Goal: Task Accomplishment & Management: Manage account settings

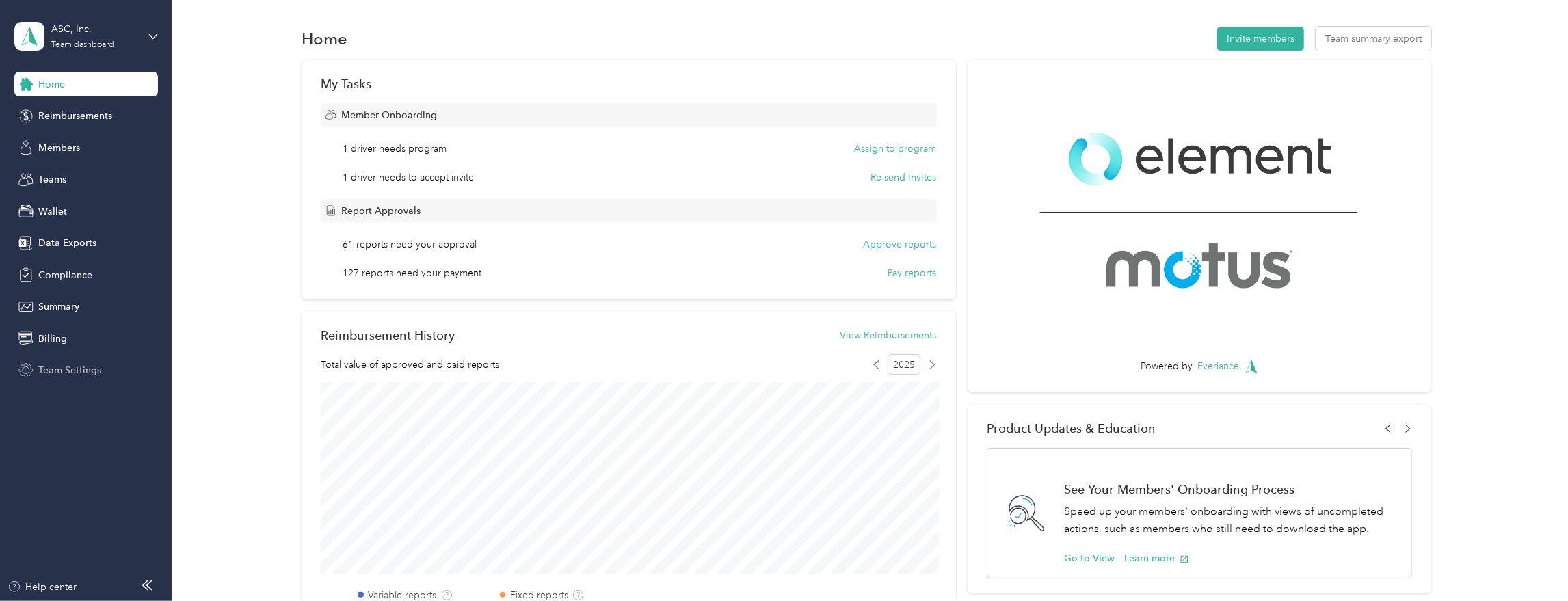
click at [58, 374] on span "Team Settings" at bounding box center [70, 370] width 63 height 14
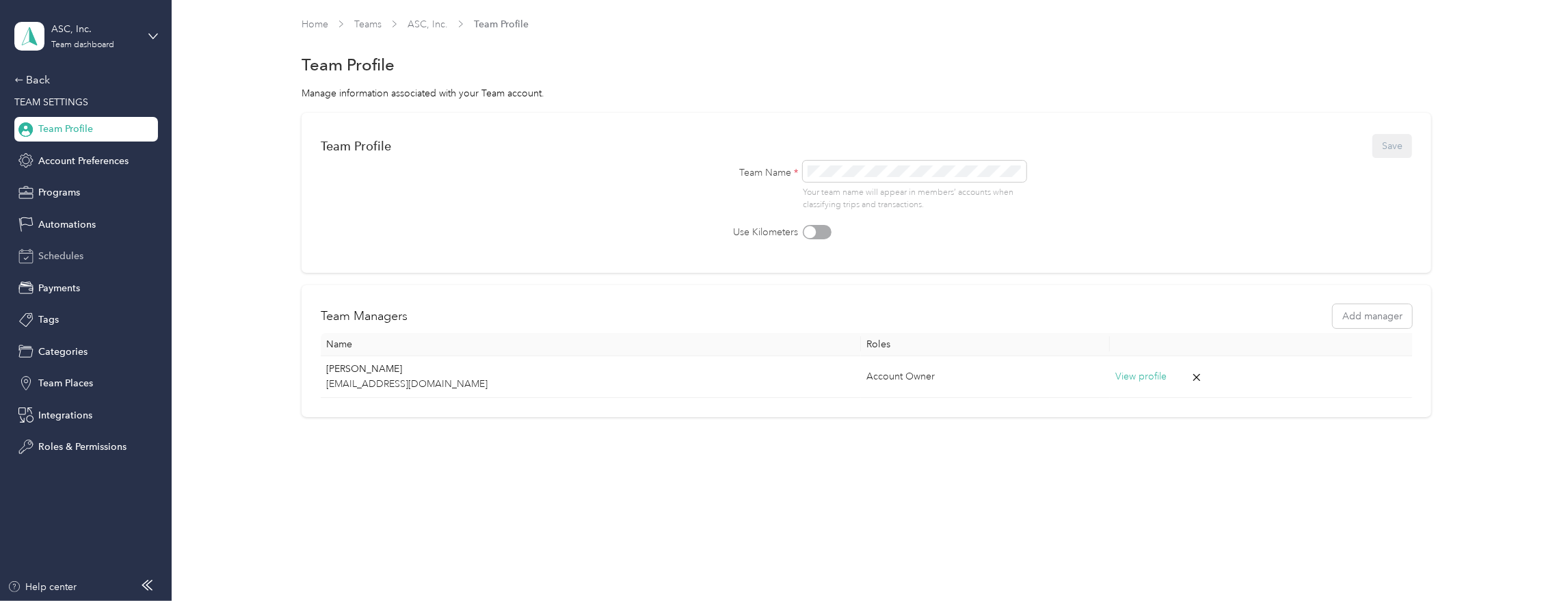
click at [52, 258] on span "Schedules" at bounding box center [60, 256] width 45 height 14
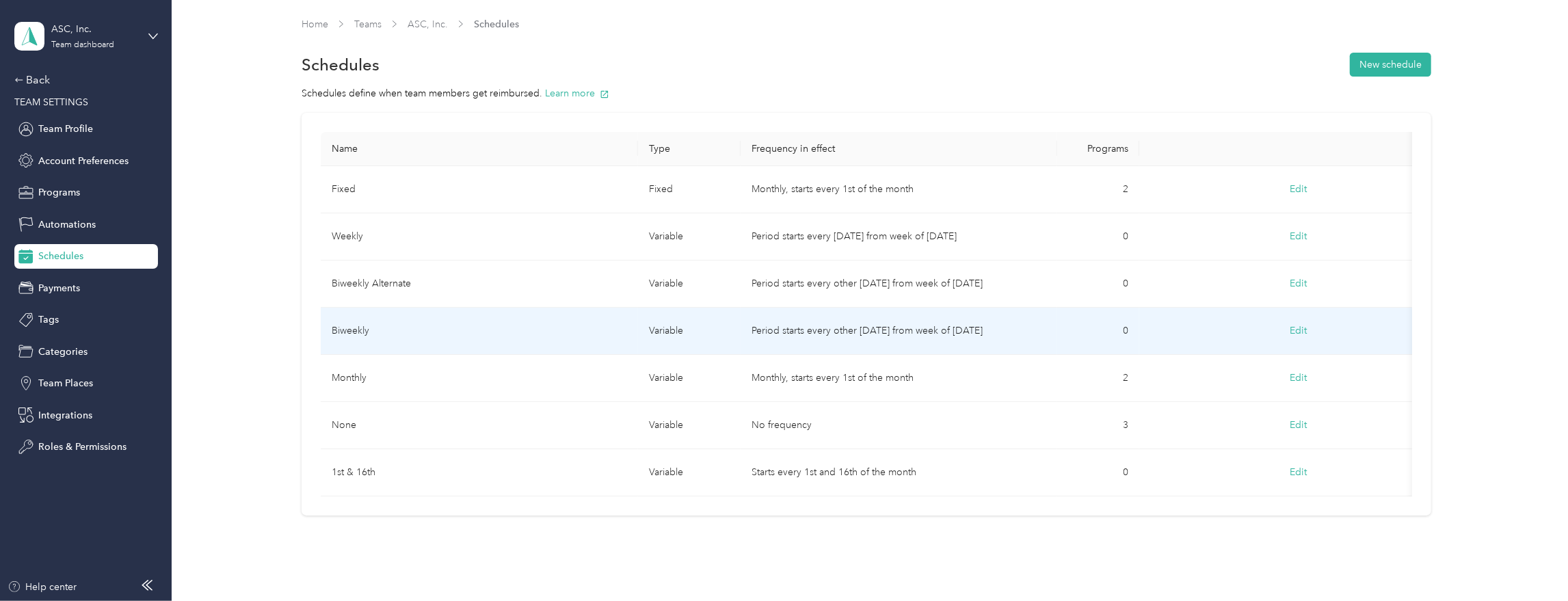
click at [408, 334] on td "Biweekly" at bounding box center [479, 332] width 318 height 47
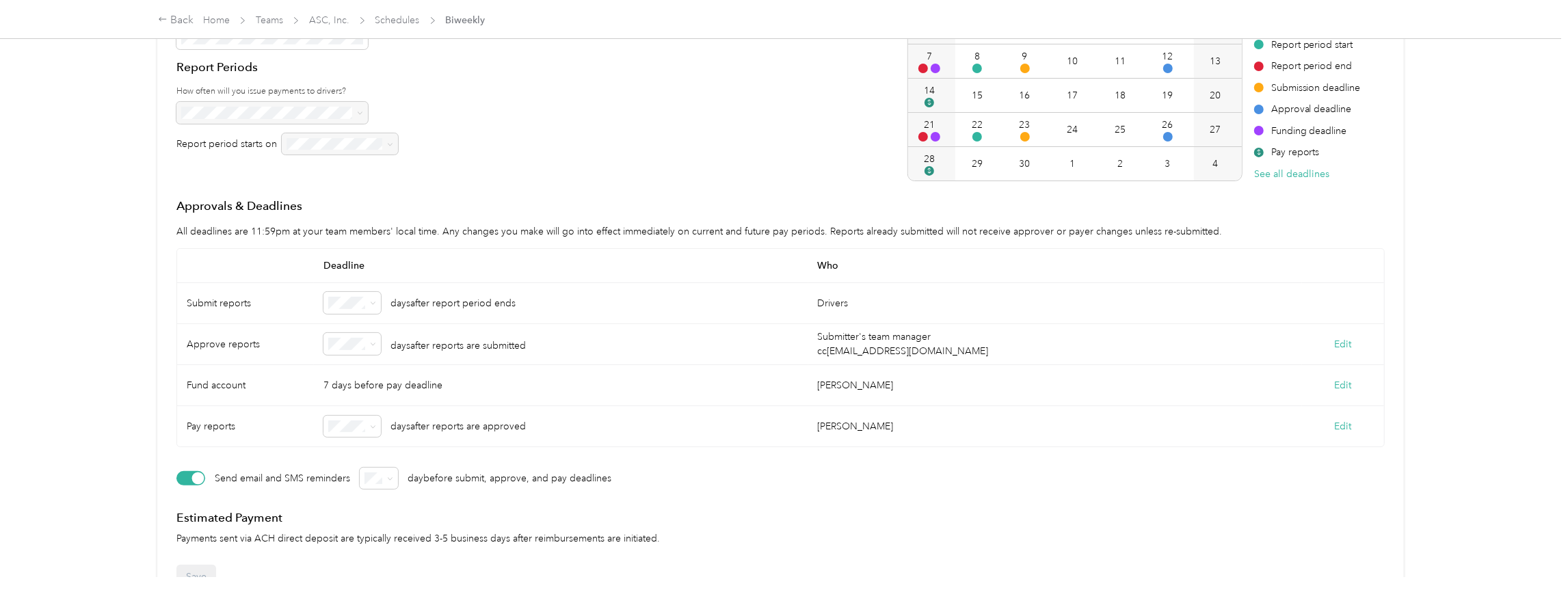
scroll to position [194, 0]
drag, startPoint x: 227, startPoint y: 479, endPoint x: 341, endPoint y: 477, distance: 114.0
click at [341, 477] on p "Send email and SMS reminders" at bounding box center [282, 480] width 135 height 28
click at [282, 473] on p "Send email and SMS reminders" at bounding box center [282, 480] width 135 height 28
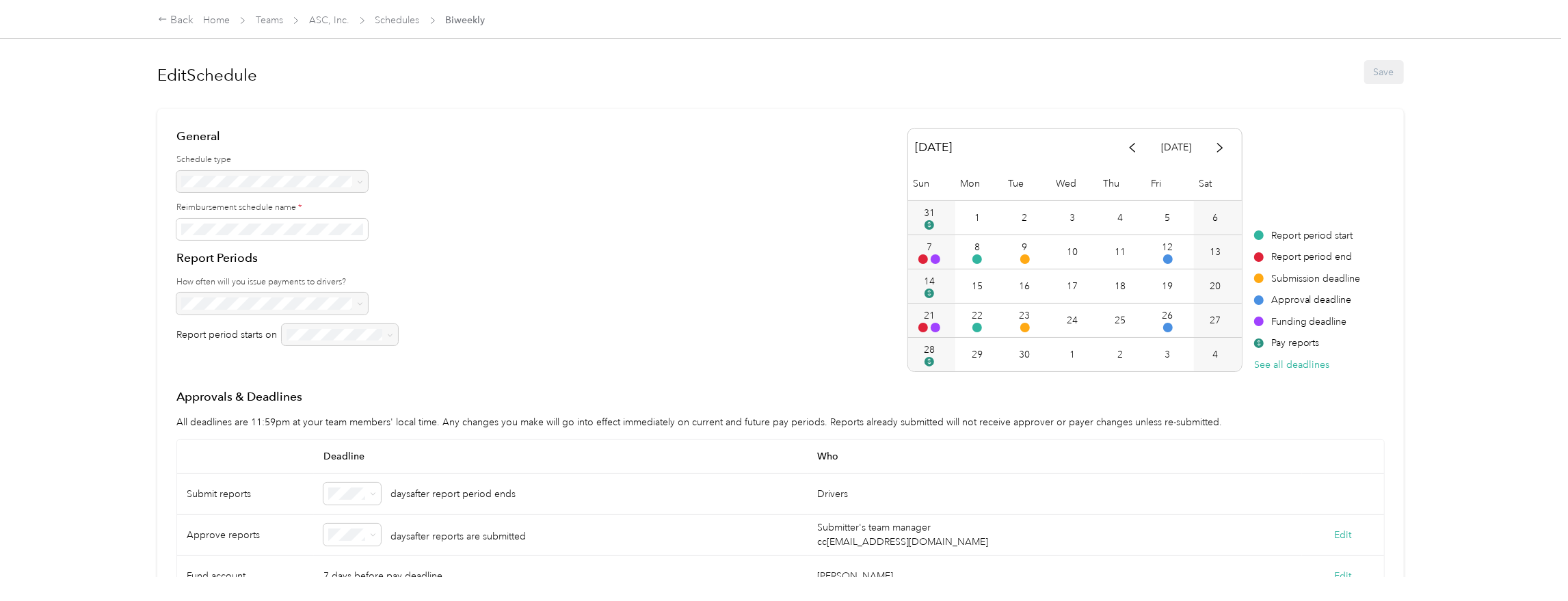
scroll to position [0, 0]
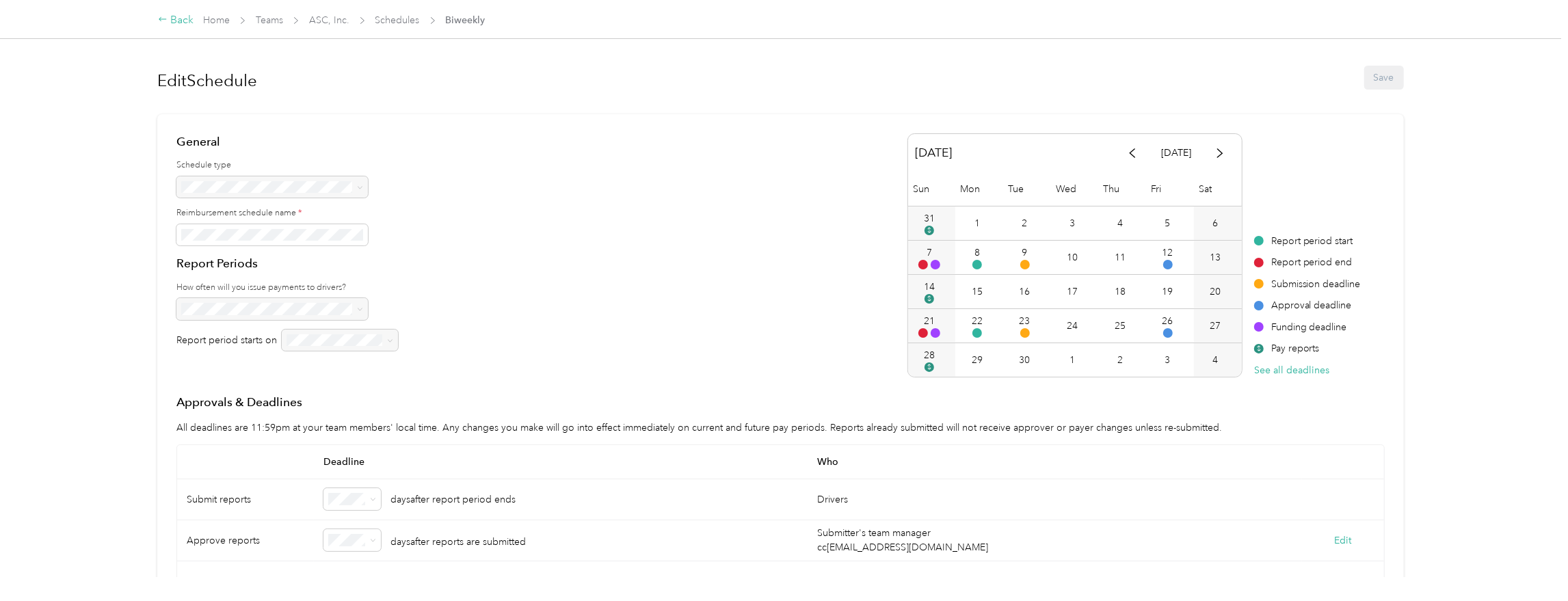
click at [172, 22] on div "Back" at bounding box center [175, 21] width 36 height 17
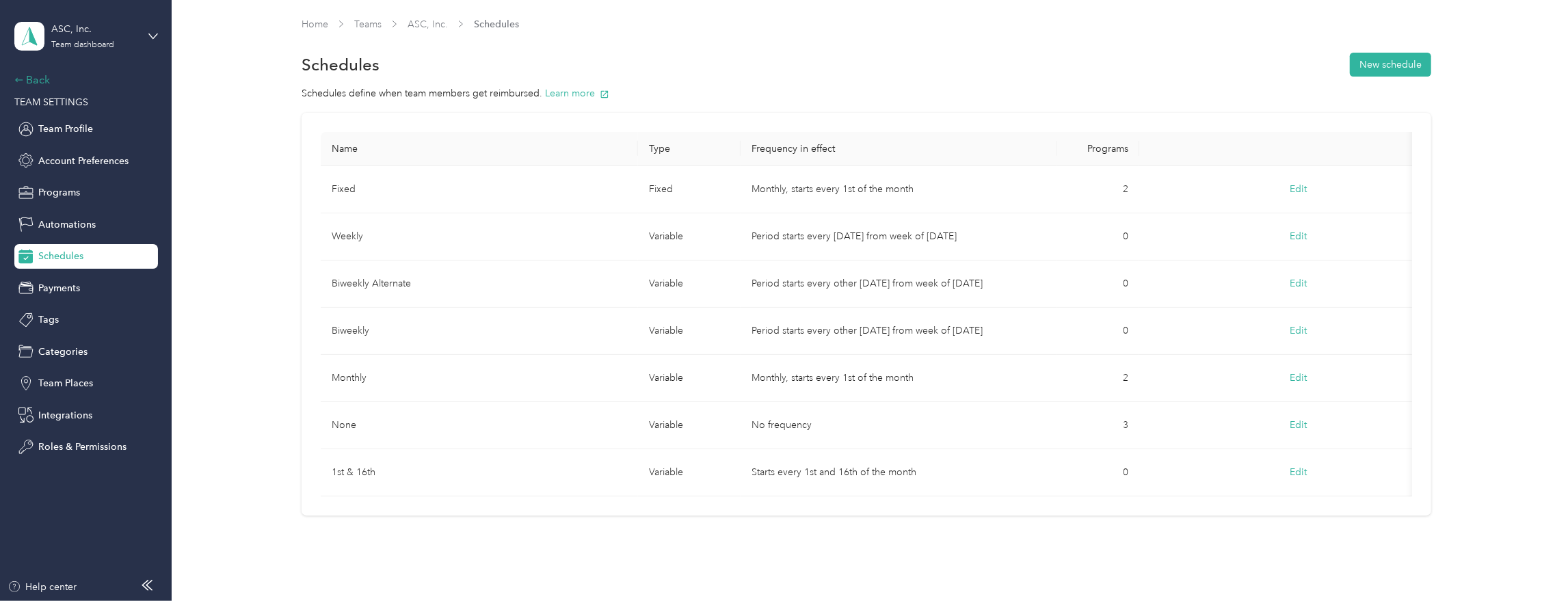
click at [24, 79] on div "Back" at bounding box center [82, 80] width 137 height 17
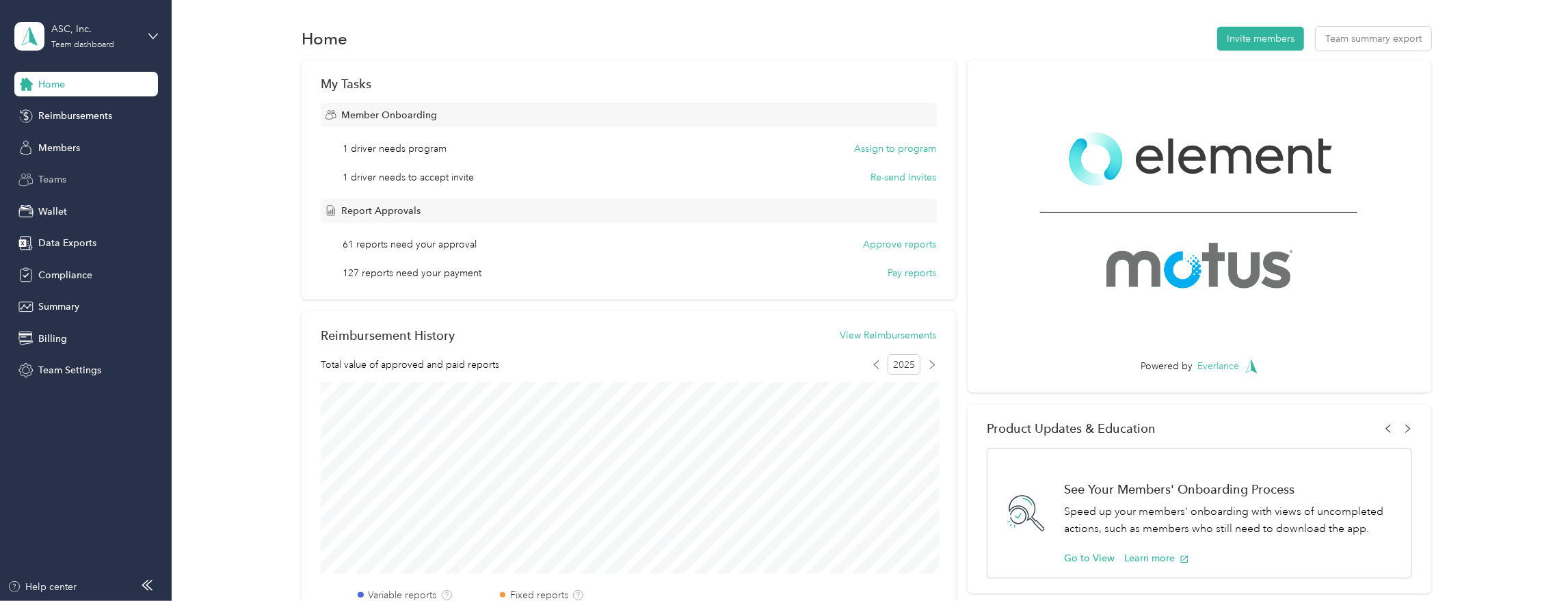
click at [51, 184] on span "Teams" at bounding box center [51, 179] width 28 height 14
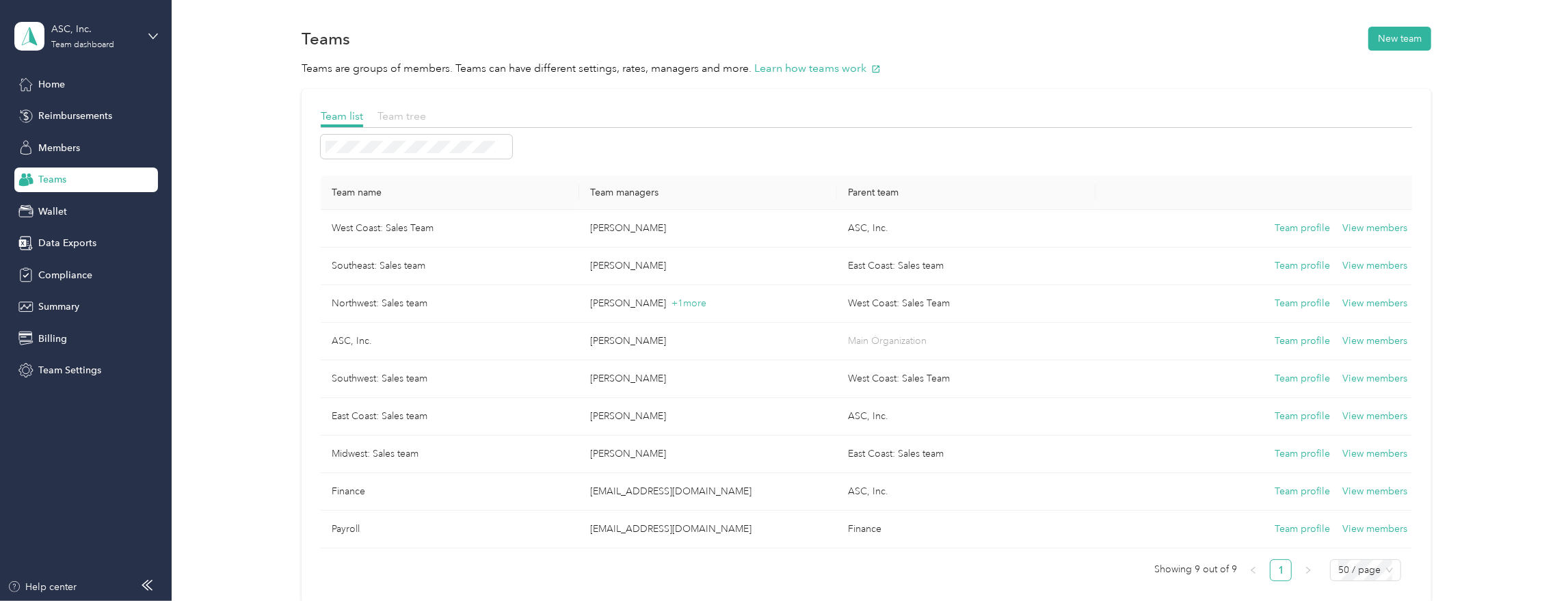
click at [397, 118] on span "Team tree" at bounding box center [401, 115] width 48 height 13
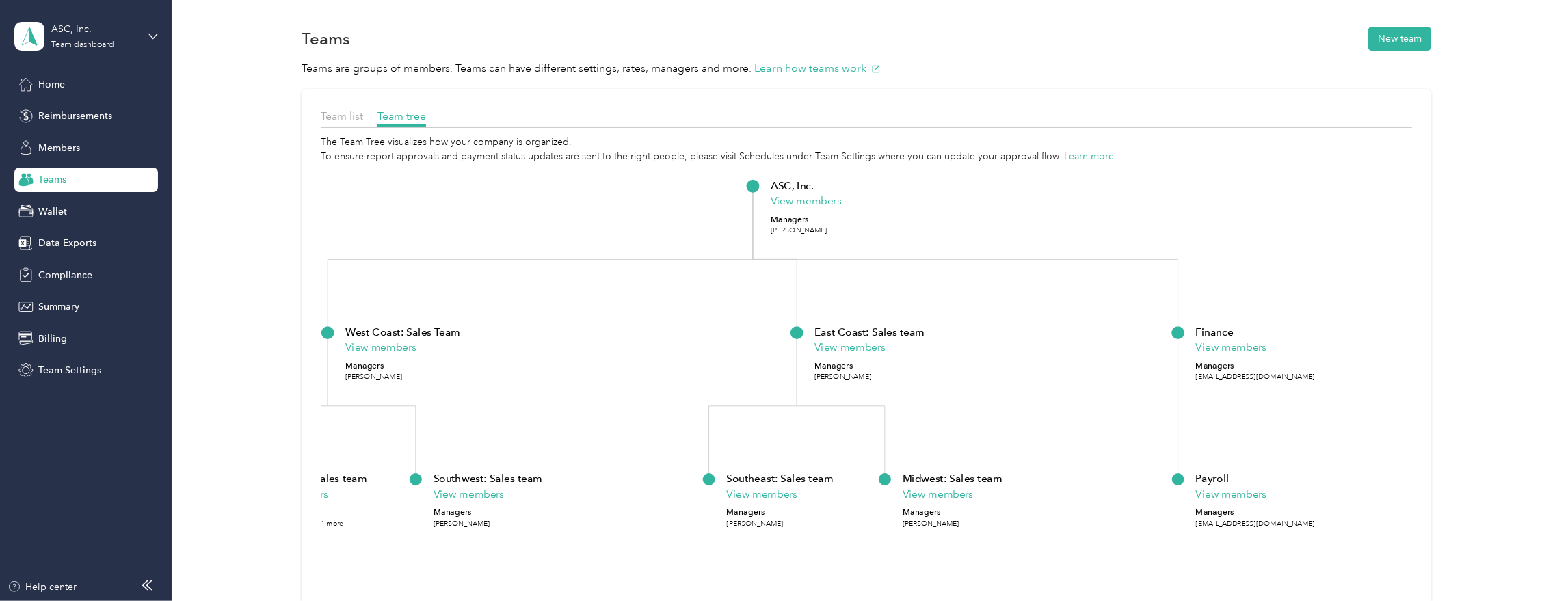
drag, startPoint x: 540, startPoint y: 278, endPoint x: 634, endPoint y: 236, distance: 103.0
click at [634, 236] on icon "ASC, Inc. View members Managers [PERSON_NAME] [GEOGRAPHIC_DATA]: Sales Team Vie…" at bounding box center [866, 434] width 1091 height 541
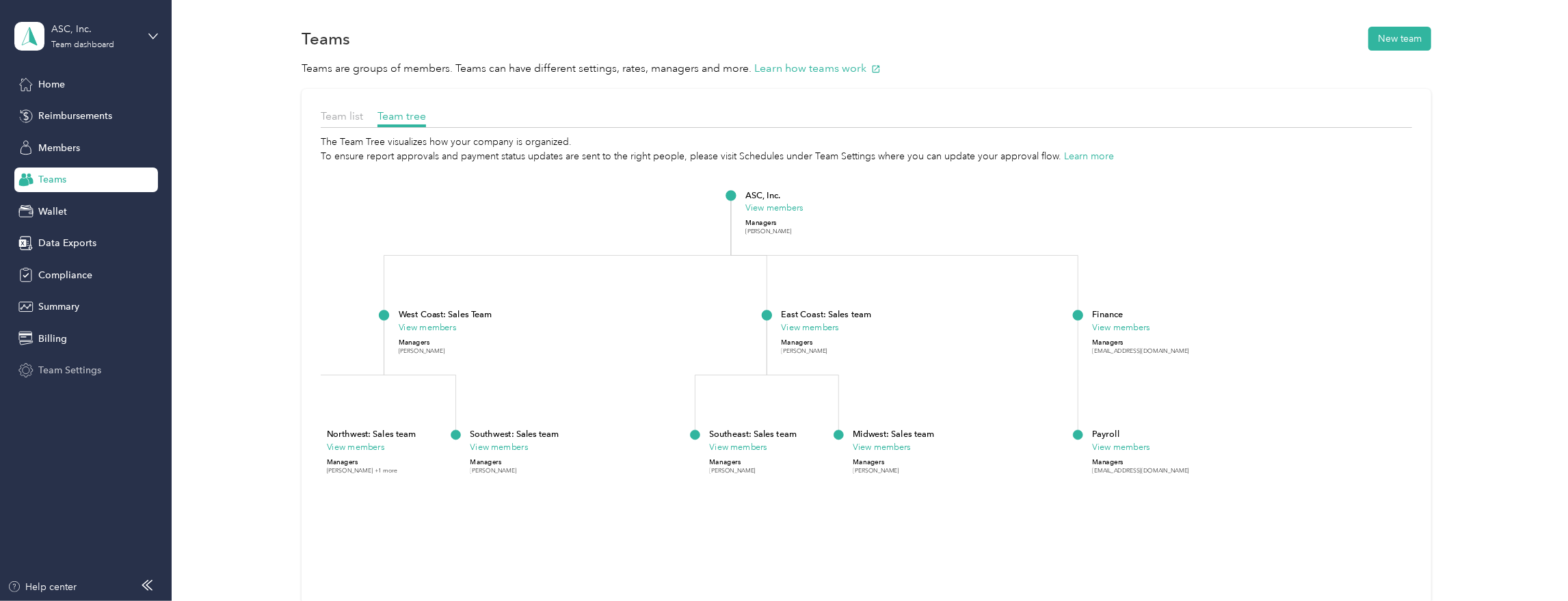
click at [70, 364] on span "Team Settings" at bounding box center [70, 370] width 63 height 14
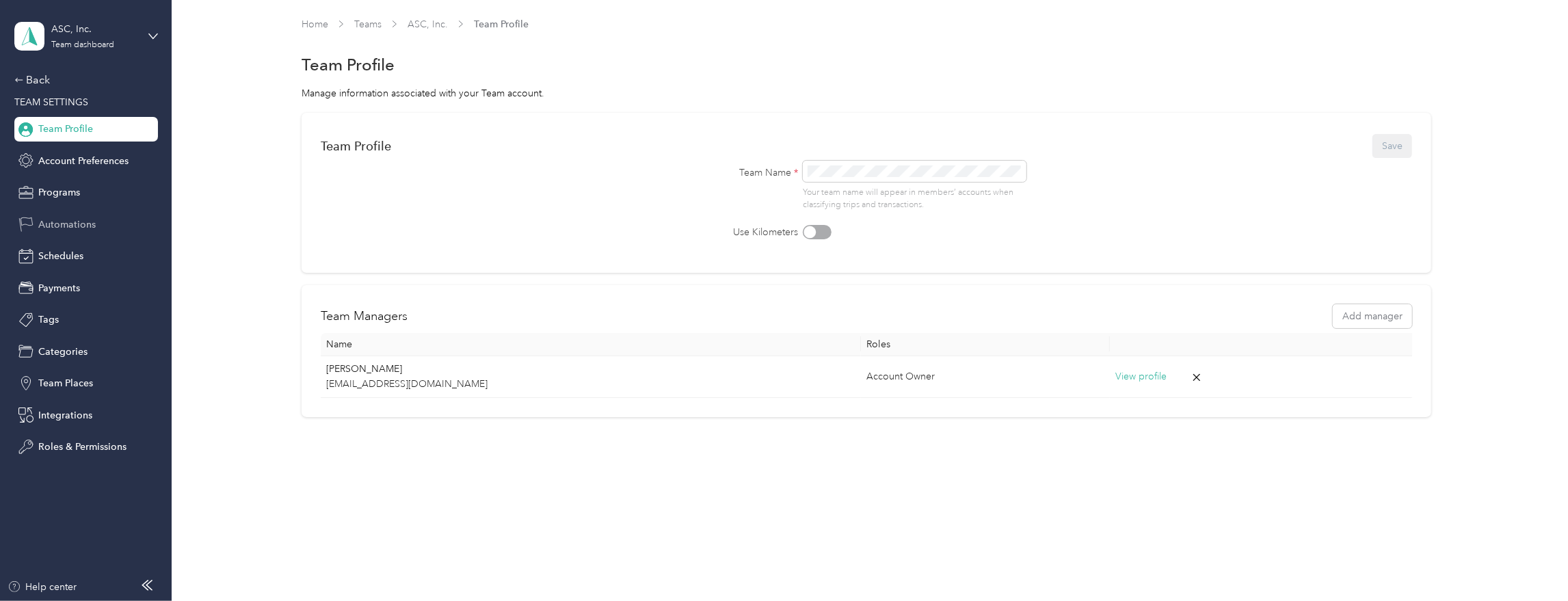
click at [67, 226] on span "Automations" at bounding box center [66, 224] width 58 height 14
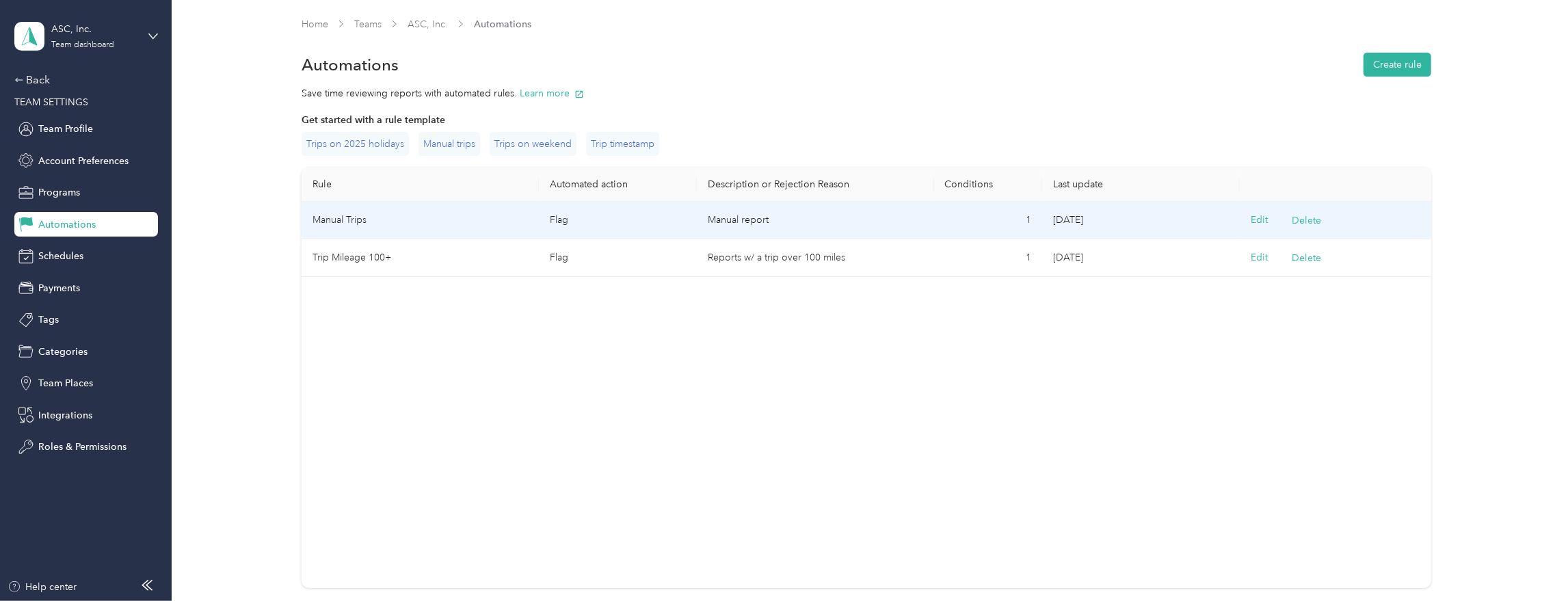
click at [401, 220] on td "Manual Trips" at bounding box center [420, 220] width 237 height 38
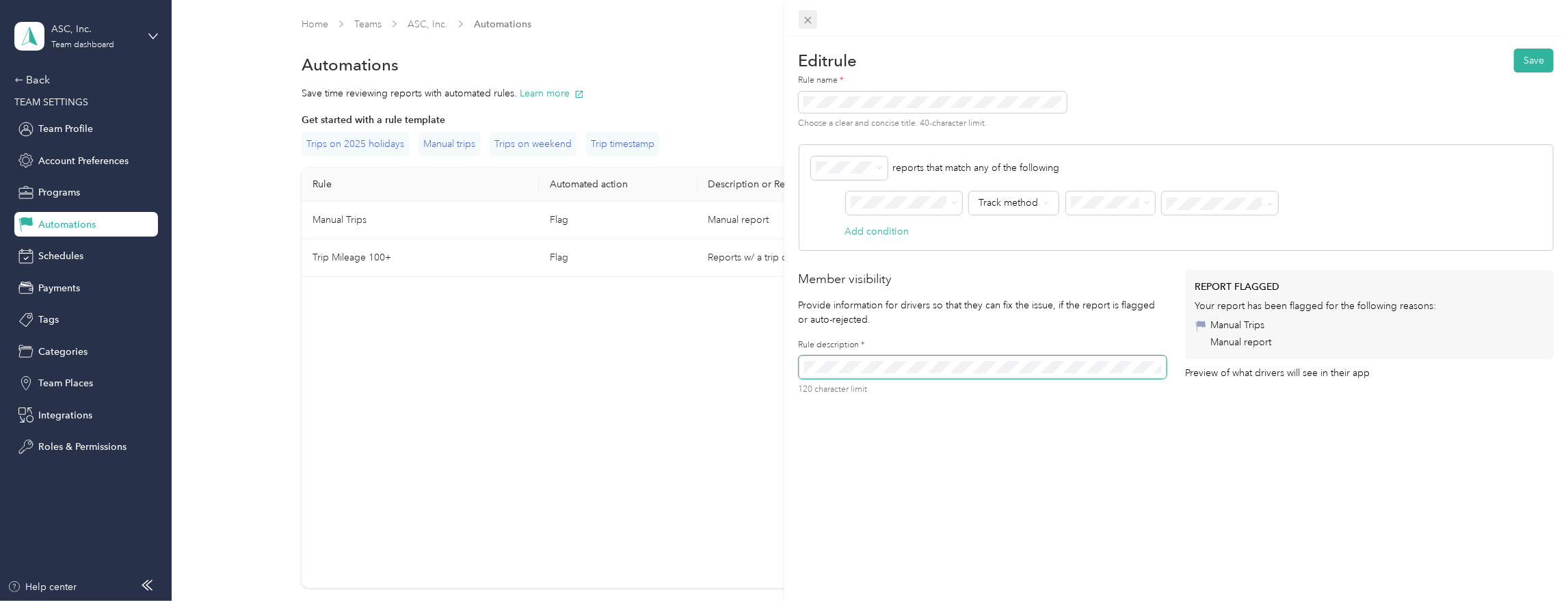
click at [802, 14] on icon at bounding box center [807, 20] width 12 height 12
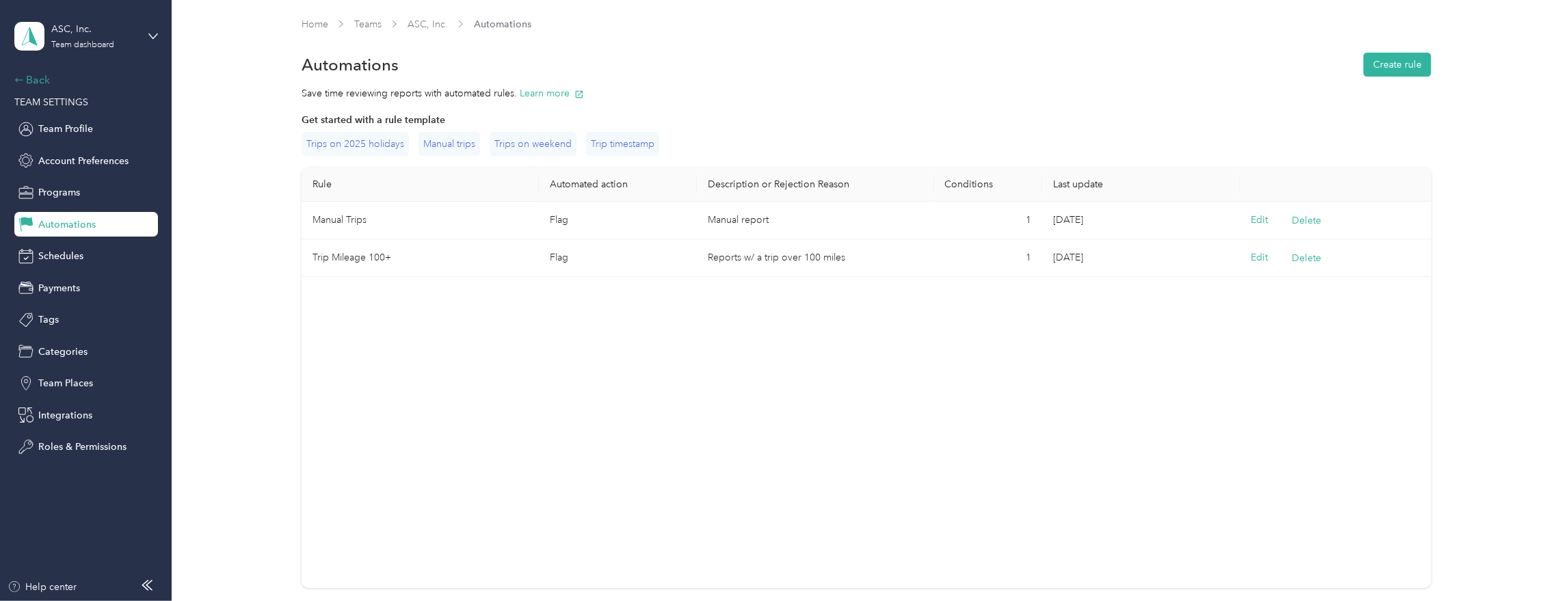
click at [48, 85] on div "Back" at bounding box center [82, 80] width 137 height 17
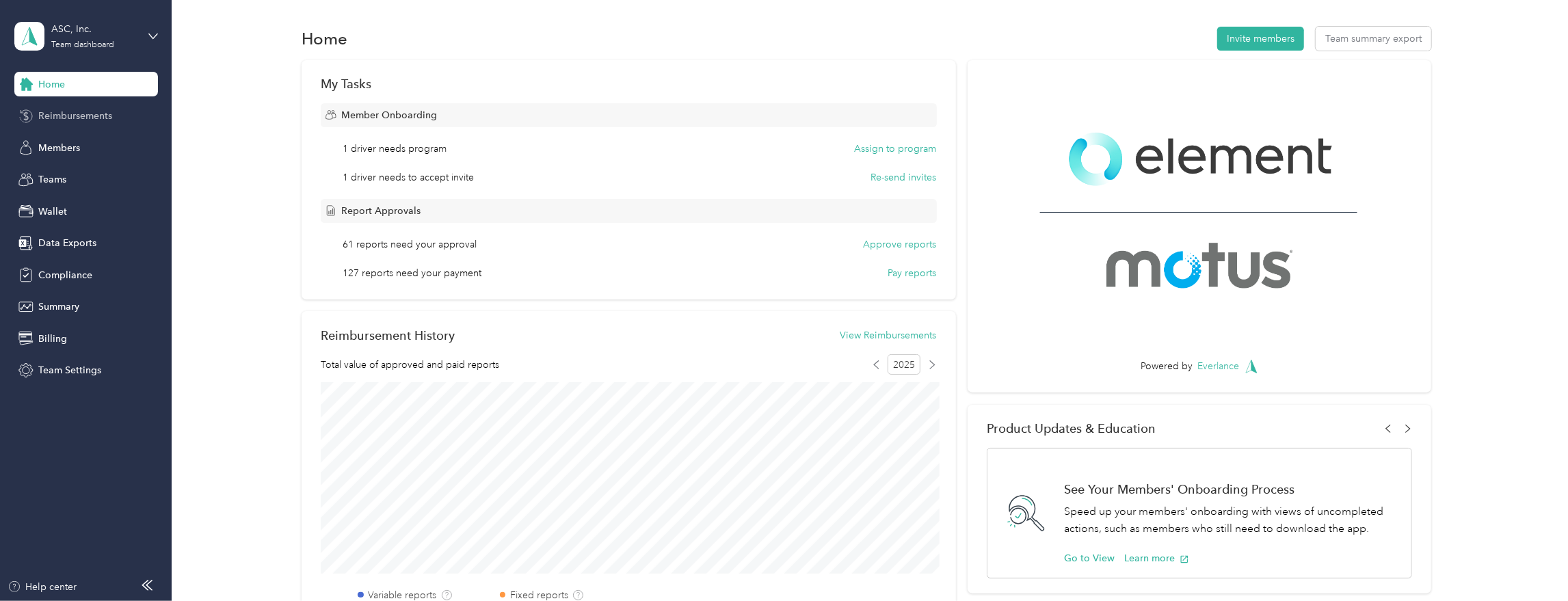
click at [85, 116] on span "Reimbursements" at bounding box center [74, 116] width 73 height 14
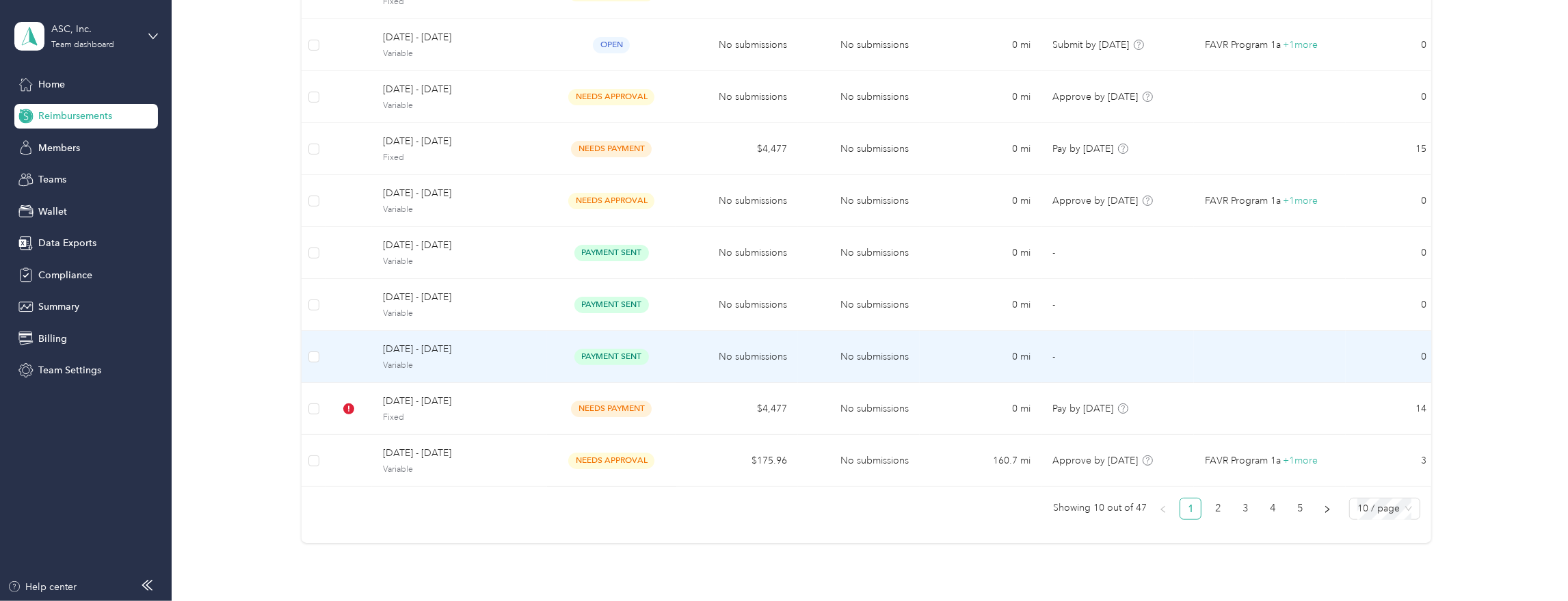
scroll to position [239, 0]
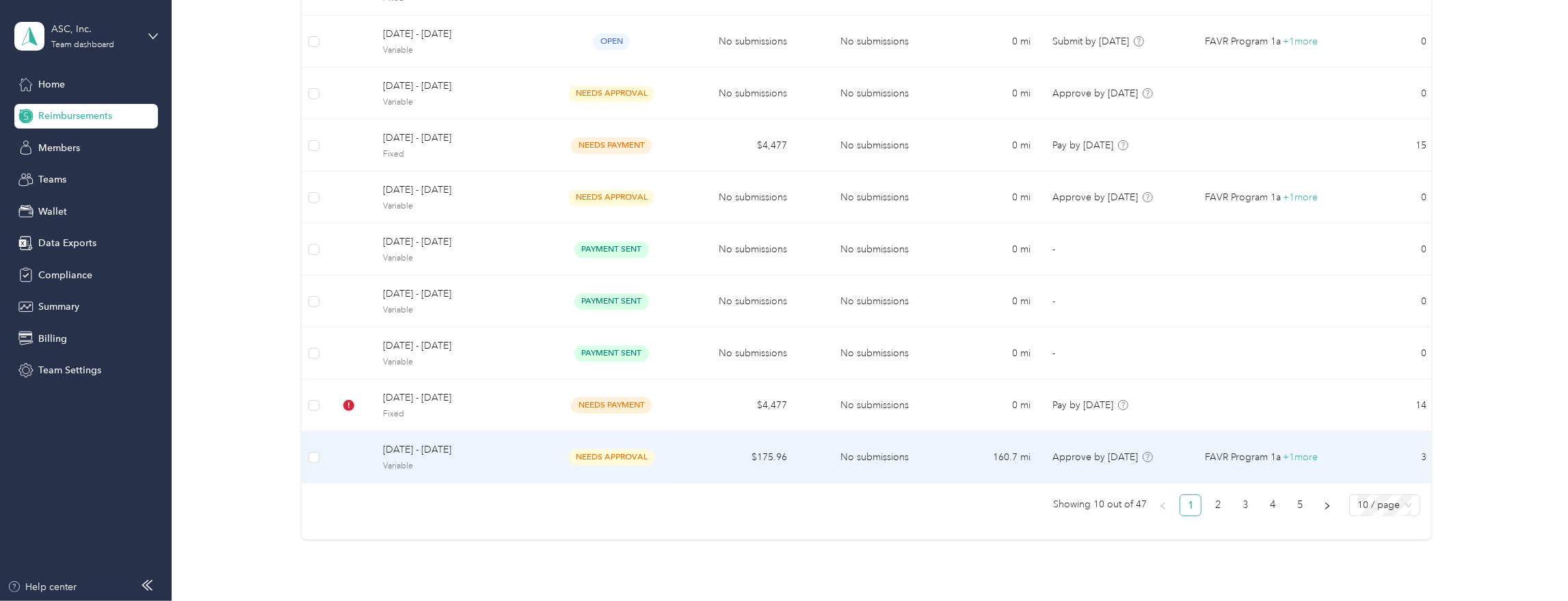
click at [502, 463] on span "Variable" at bounding box center [460, 467] width 153 height 13
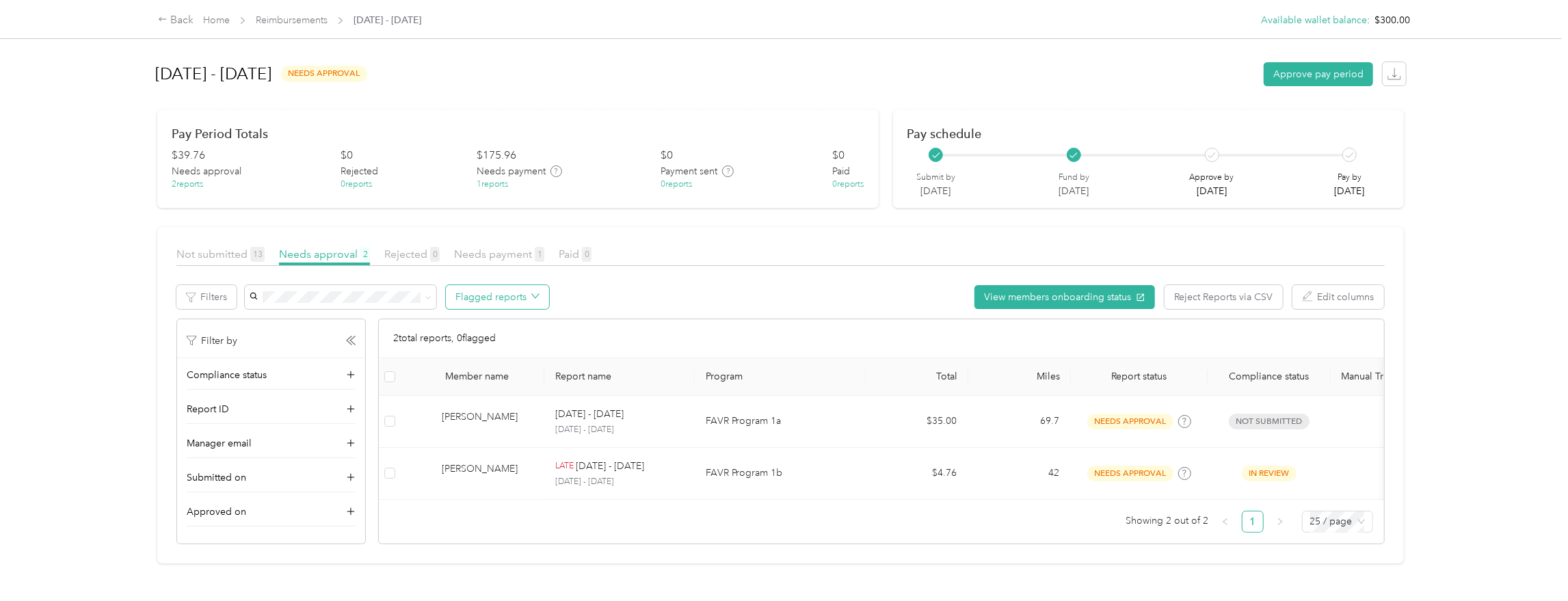
click at [511, 295] on button "Flagged reports" at bounding box center [497, 297] width 103 height 24
click at [476, 324] on span "All flagged reports" at bounding box center [509, 323] width 84 height 14
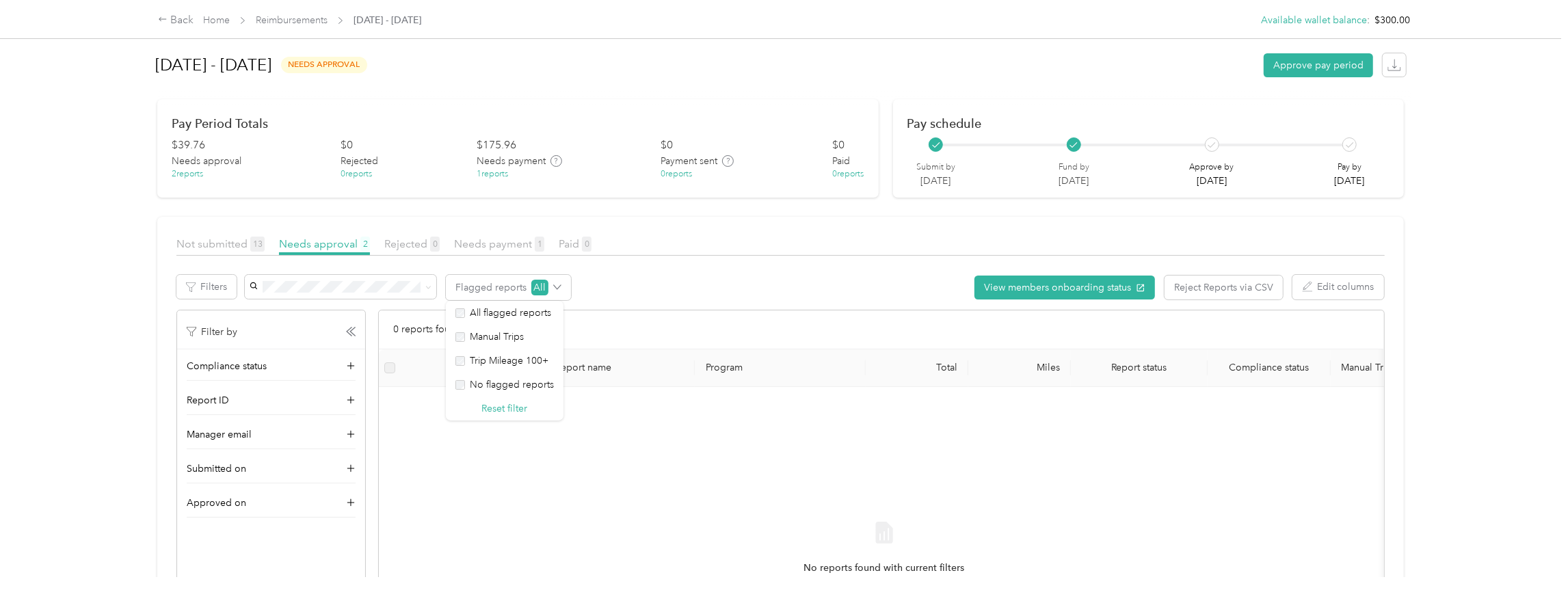
scroll to position [13, 0]
click at [513, 306] on span "All flagged reports" at bounding box center [509, 310] width 84 height 14
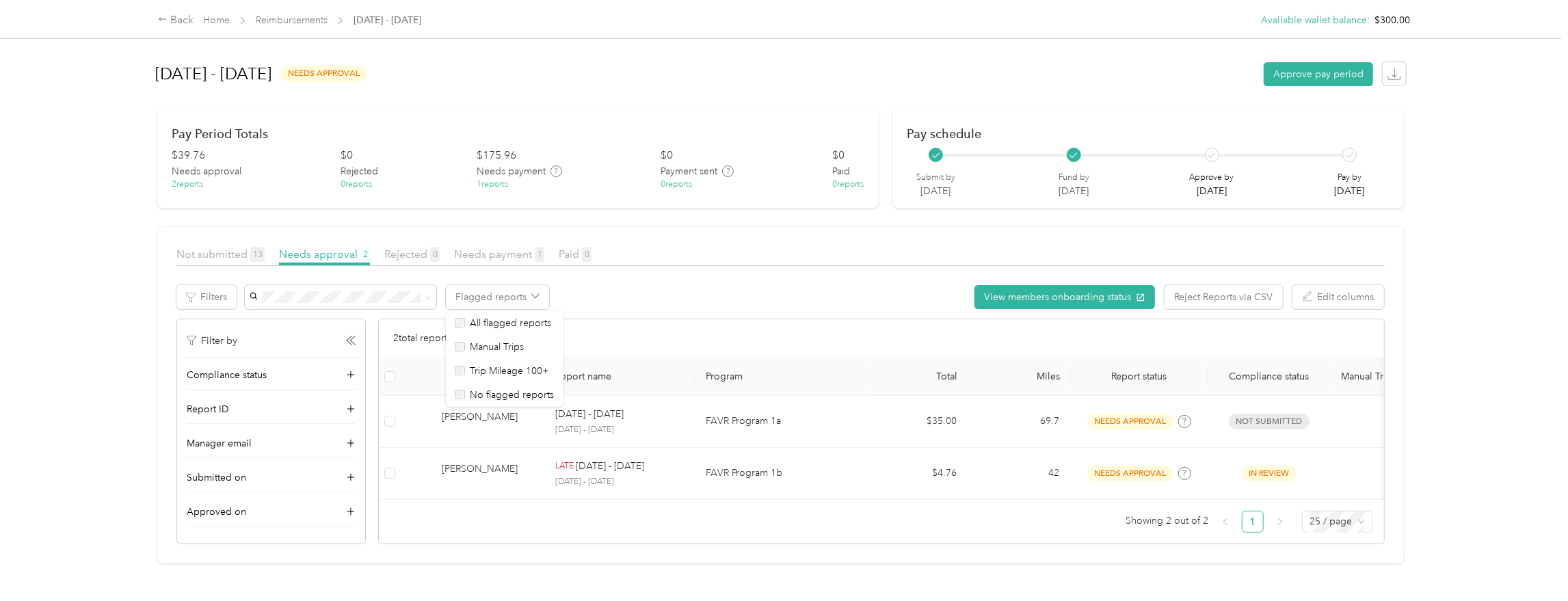
click at [697, 285] on div "Flagged reports View members onboarding status Reject Reports via CSV Edit colu…" at bounding box center [814, 297] width 1141 height 24
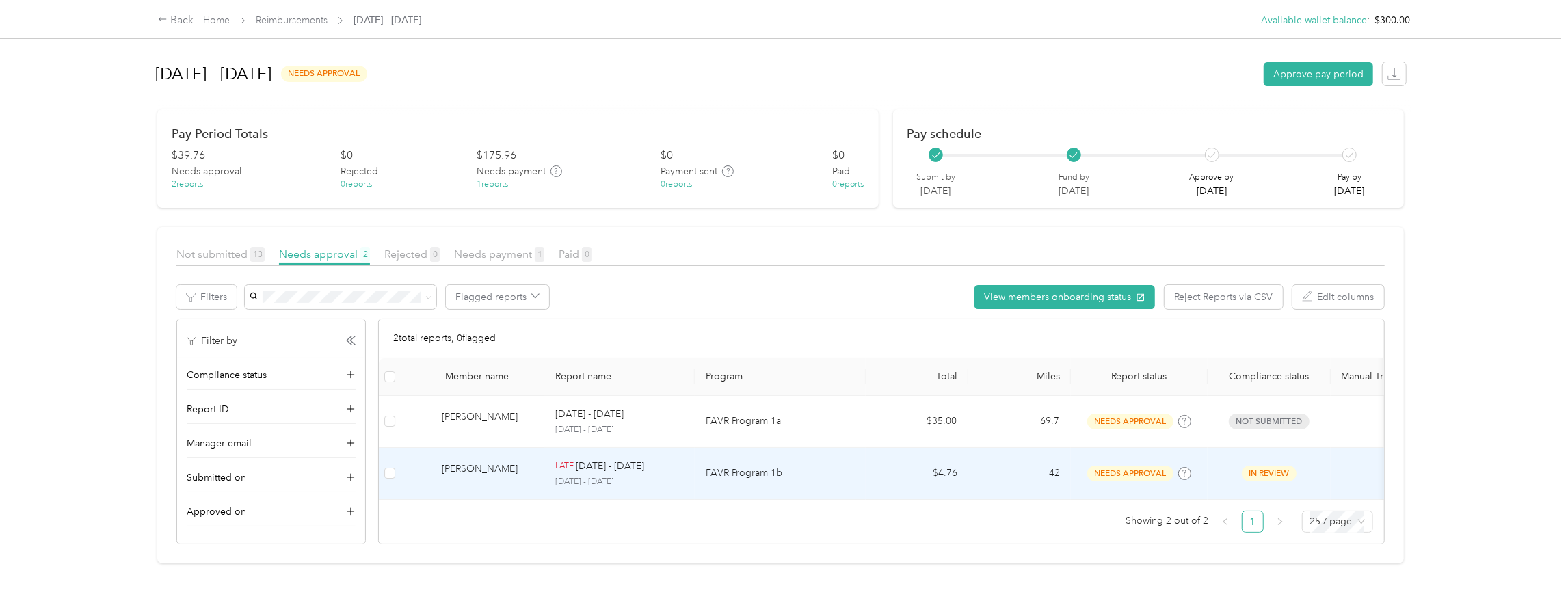
click at [517, 466] on div "[PERSON_NAME]" at bounding box center [487, 473] width 92 height 24
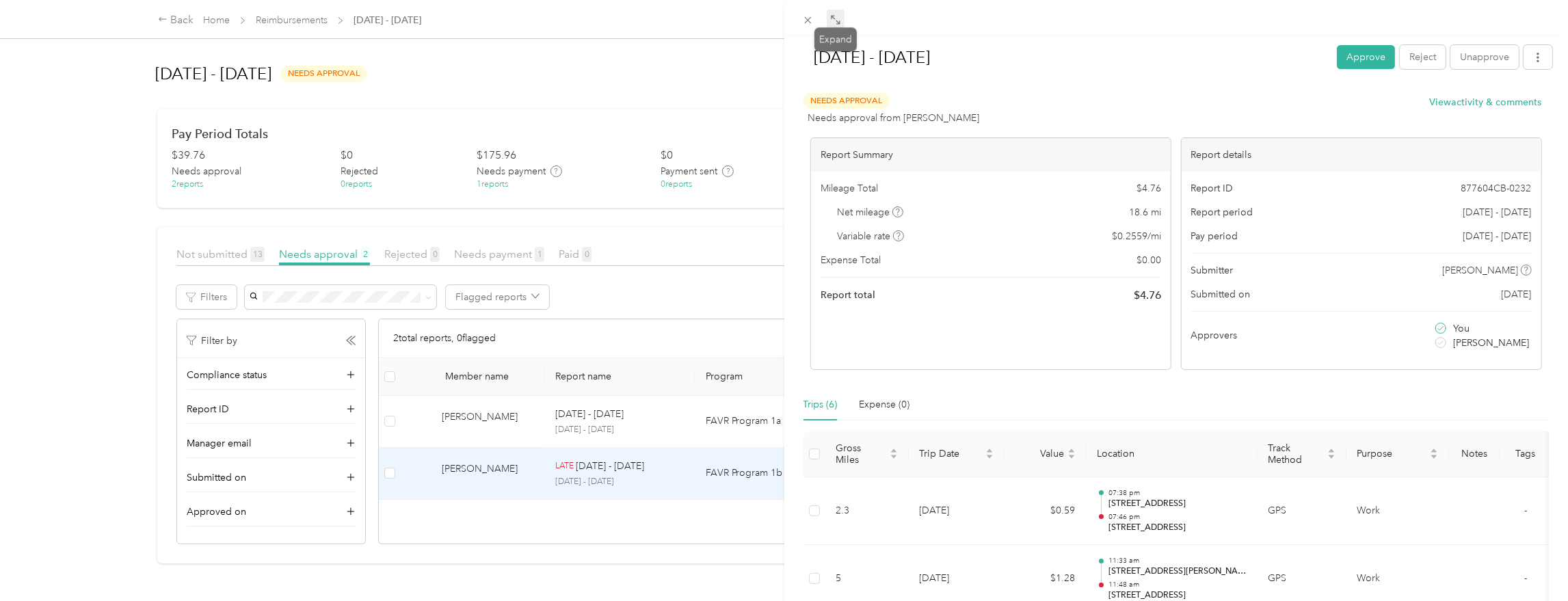
click at [837, 22] on icon at bounding box center [836, 20] width 11 height 11
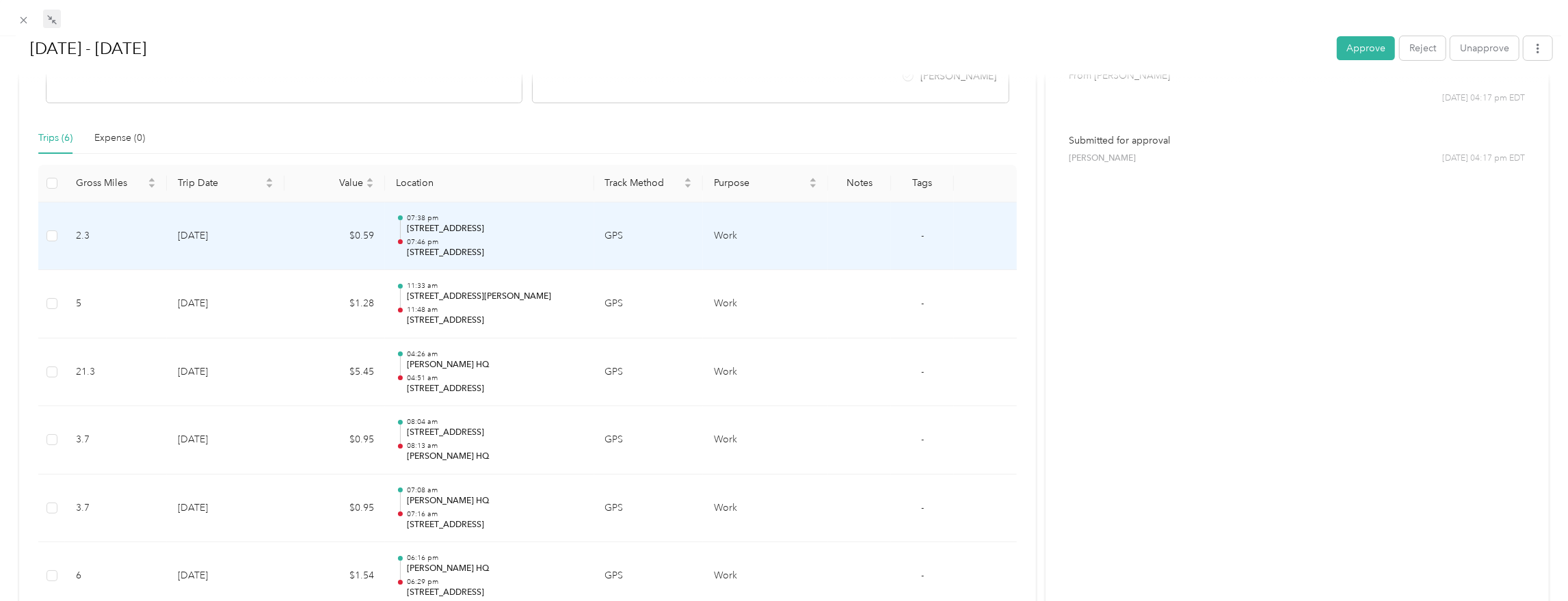
scroll to position [292, 0]
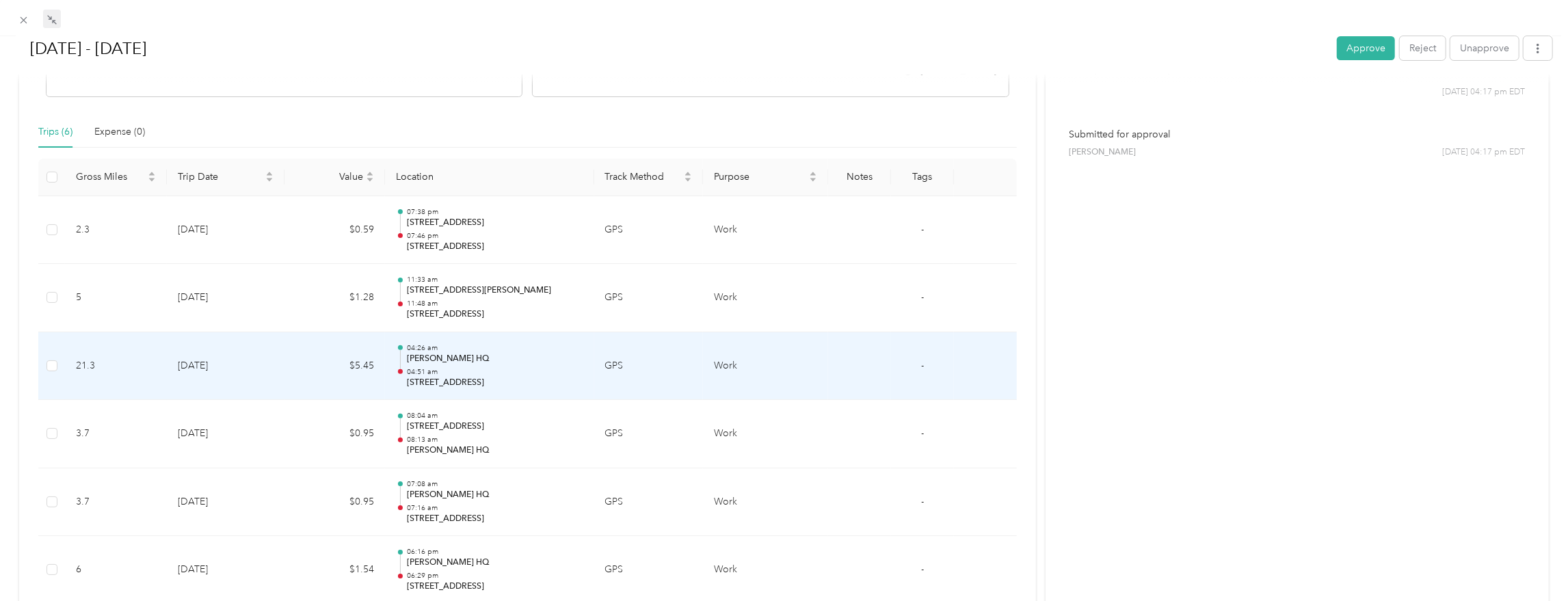
click at [306, 365] on td "$5.45" at bounding box center [334, 366] width 100 height 69
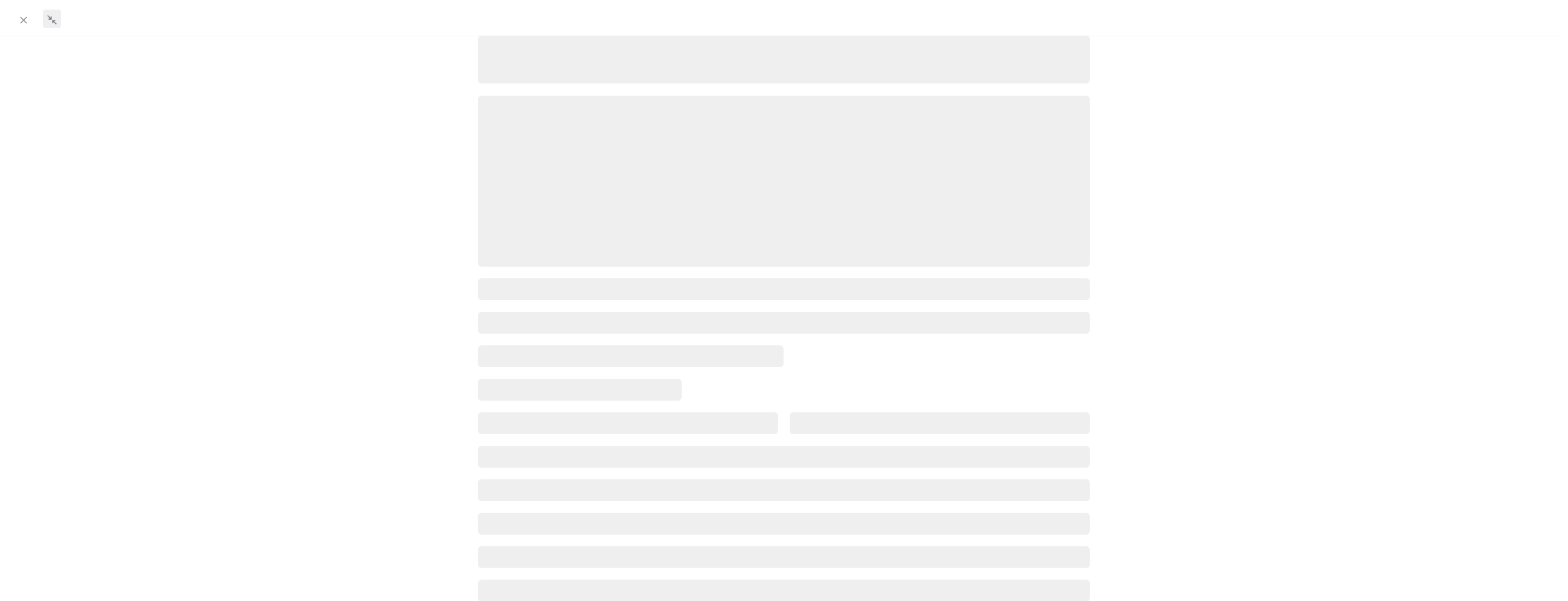
scroll to position [0, 0]
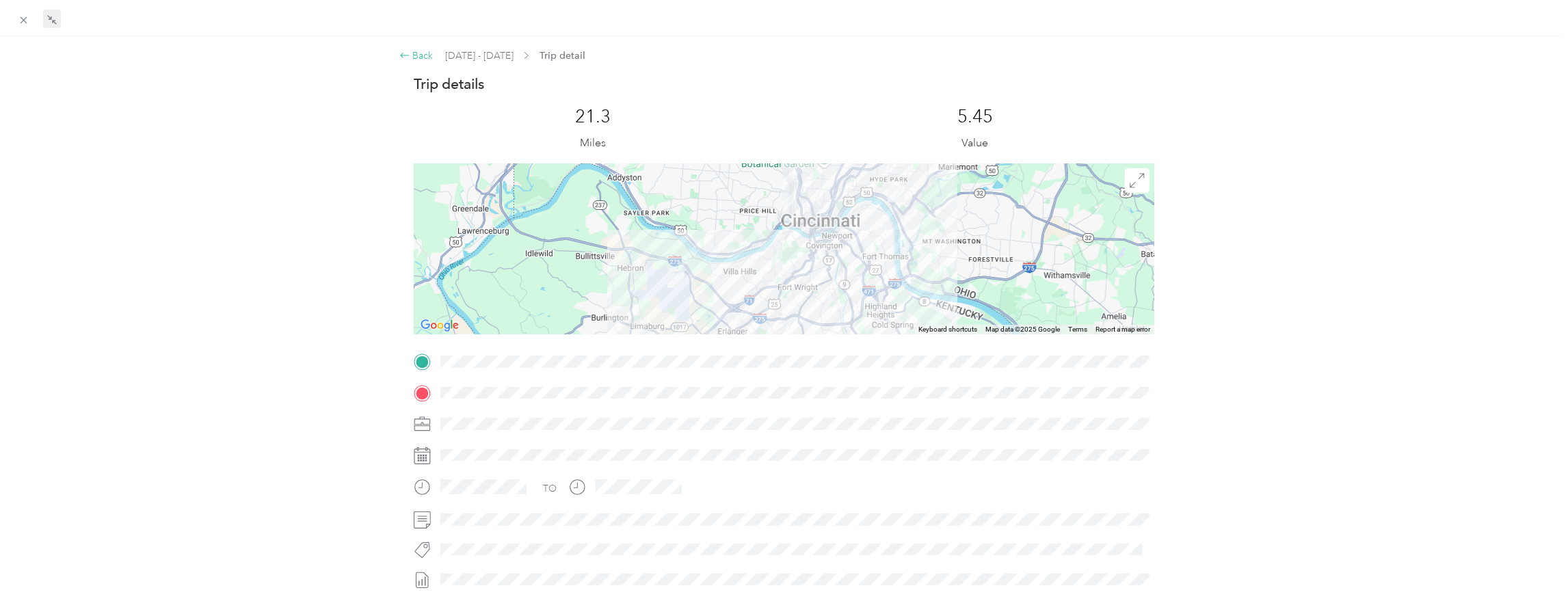
click at [423, 51] on div "Back" at bounding box center [416, 55] width 34 height 14
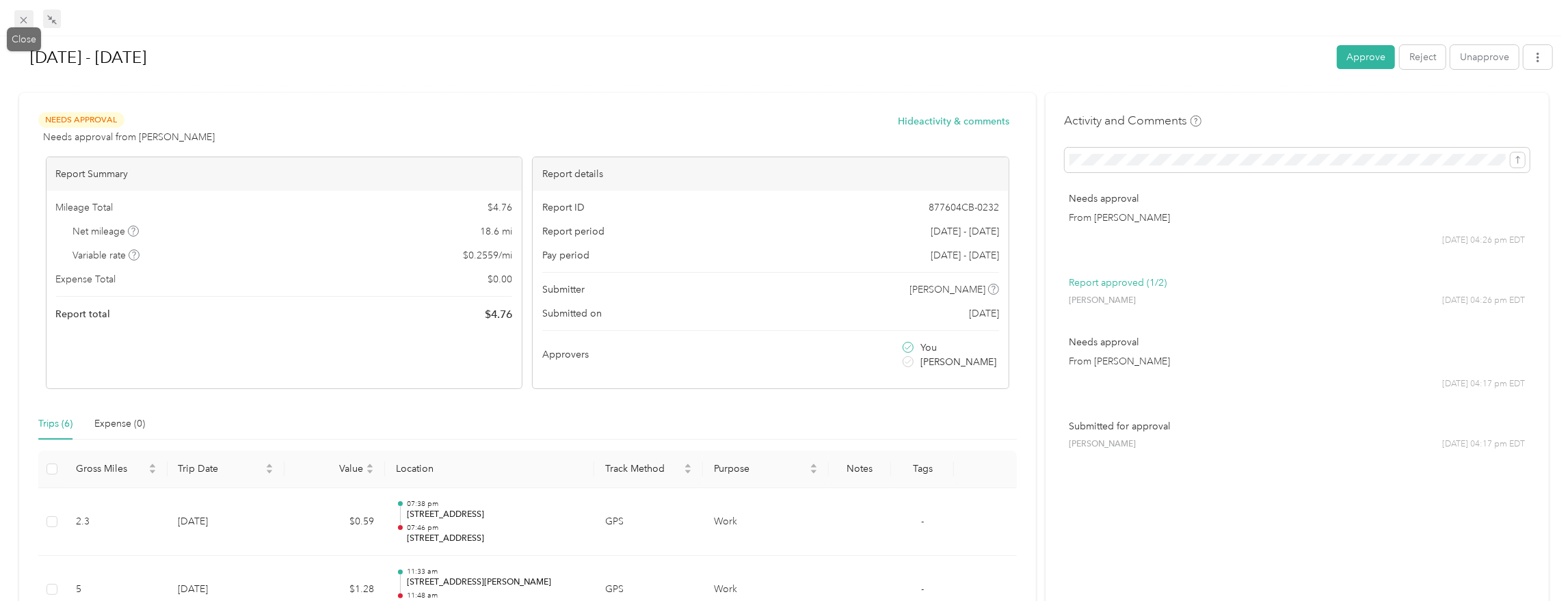
click at [23, 18] on icon at bounding box center [24, 20] width 12 height 12
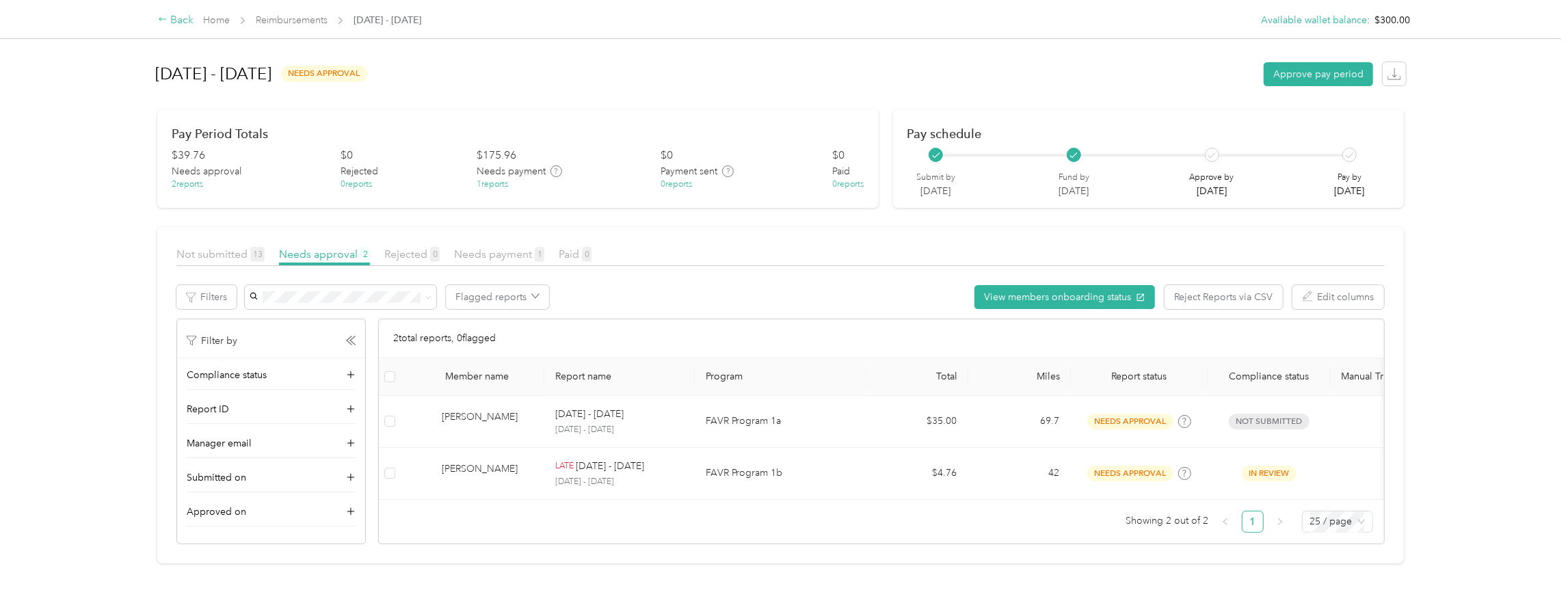
click at [177, 19] on div "Back" at bounding box center [175, 21] width 36 height 17
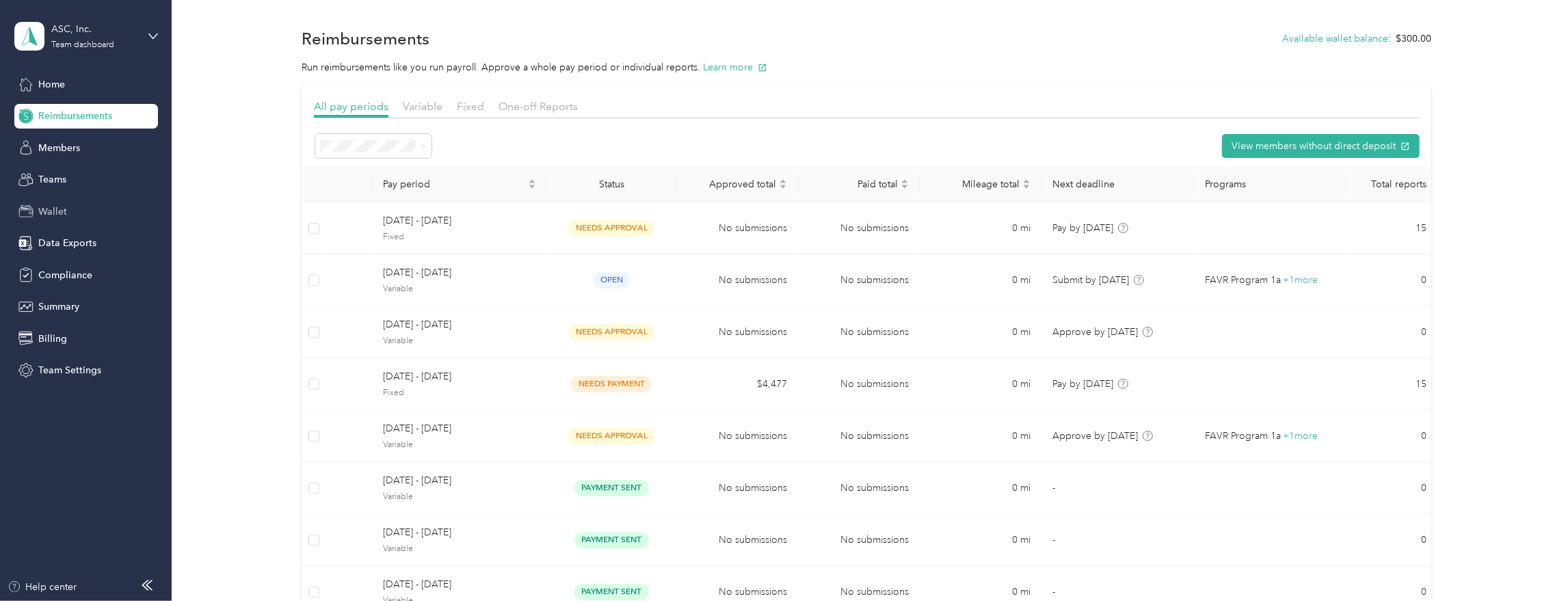
click at [43, 211] on span "Wallet" at bounding box center [52, 212] width 28 height 14
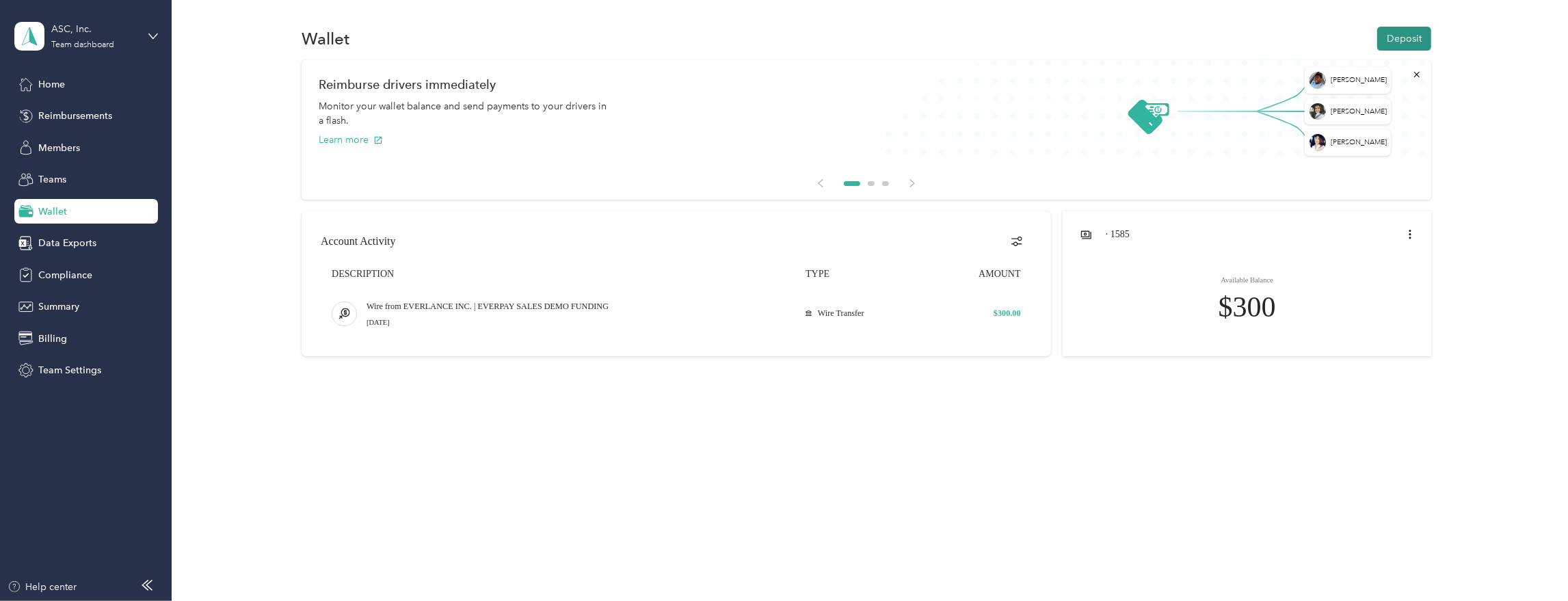
click at [1409, 34] on button "Deposit" at bounding box center [1404, 39] width 54 height 24
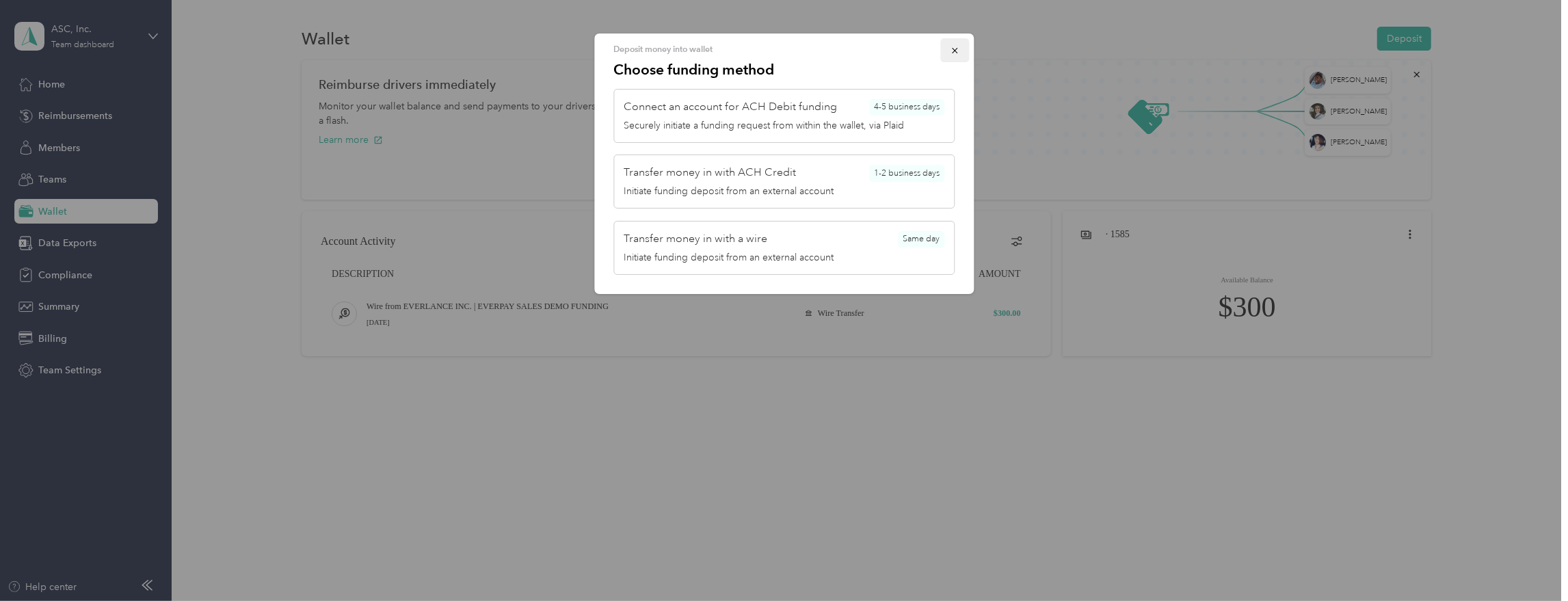
click at [947, 49] on button "button" at bounding box center [954, 50] width 28 height 24
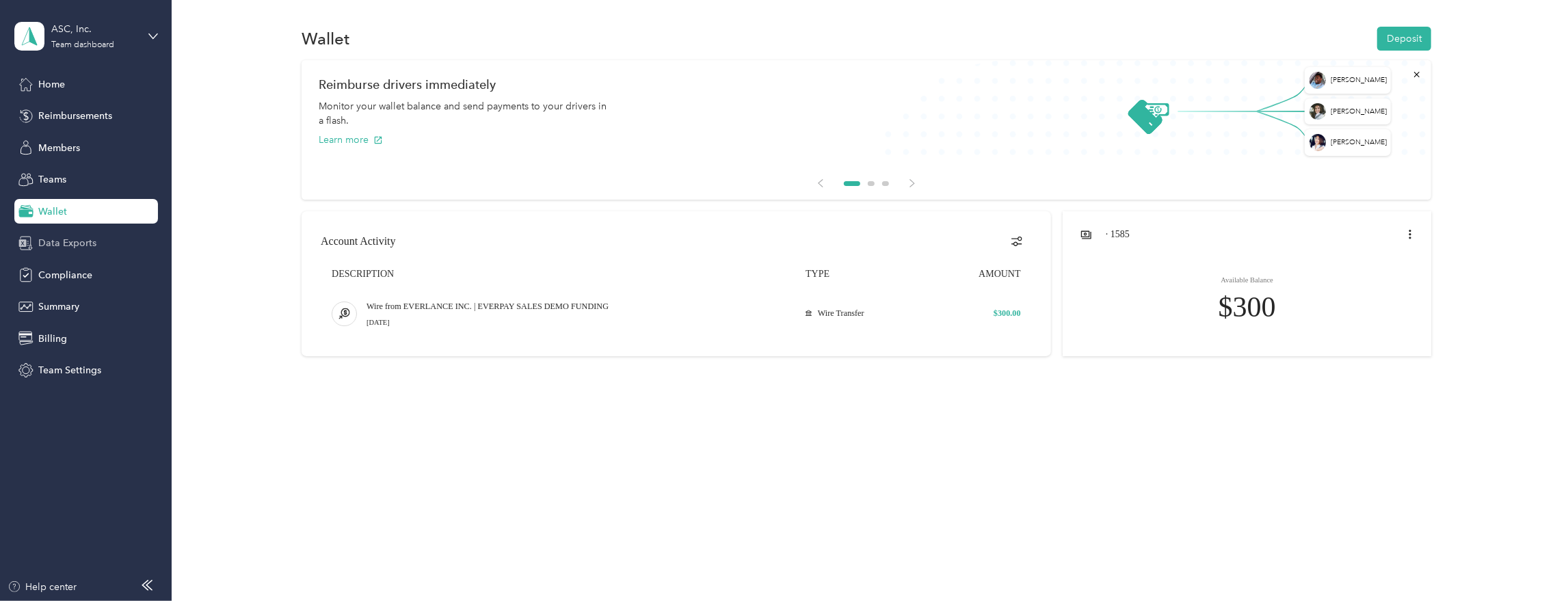
click at [84, 239] on span "Data Exports" at bounding box center [67, 243] width 58 height 14
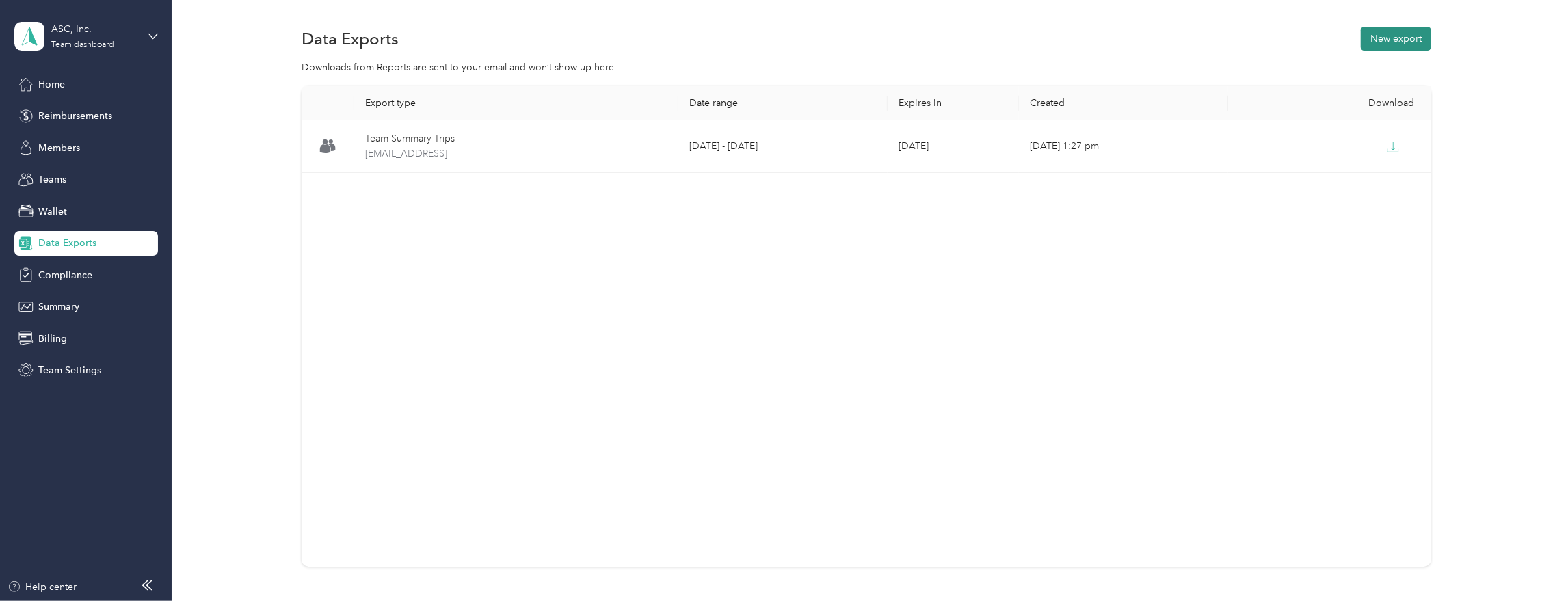
click at [1387, 43] on button "New export" at bounding box center [1396, 39] width 70 height 24
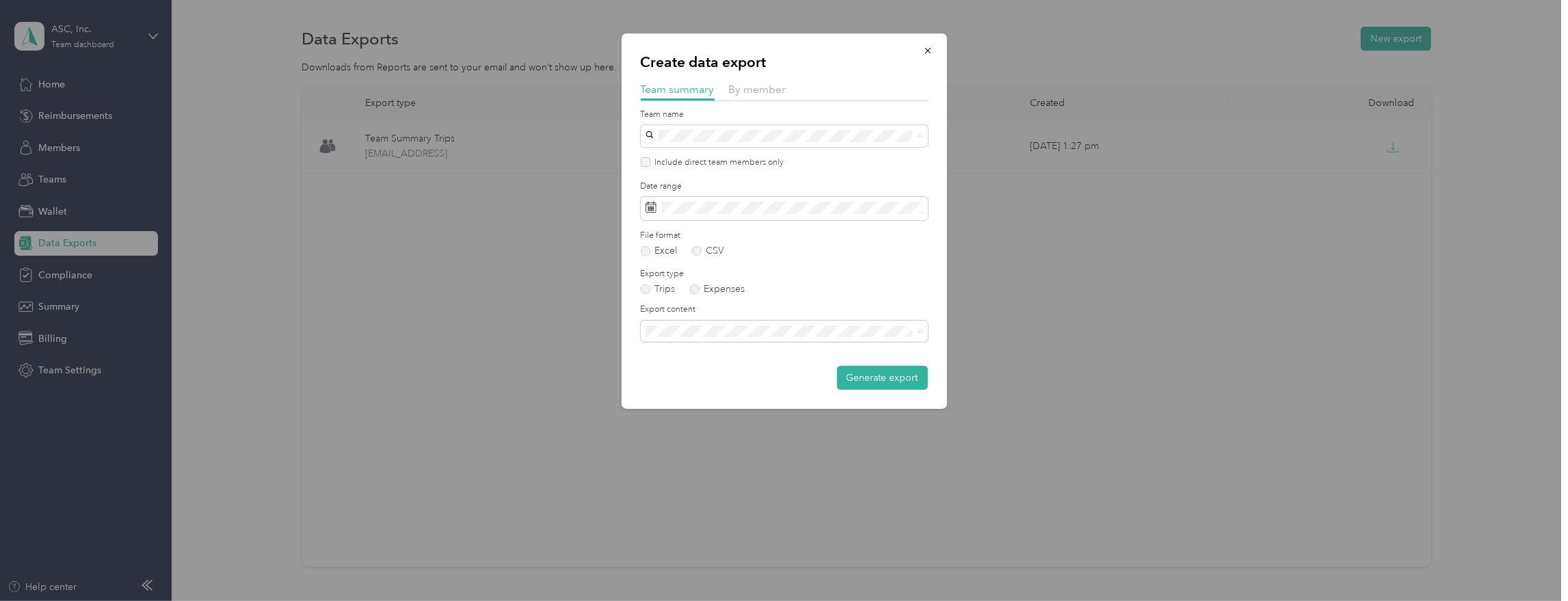
click at [632, 149] on div "Create data export Team summary By member Team name Include direct team members…" at bounding box center [784, 220] width 325 height 375
click at [748, 379] on div "Summary and full trips list" at bounding box center [784, 379] width 268 height 14
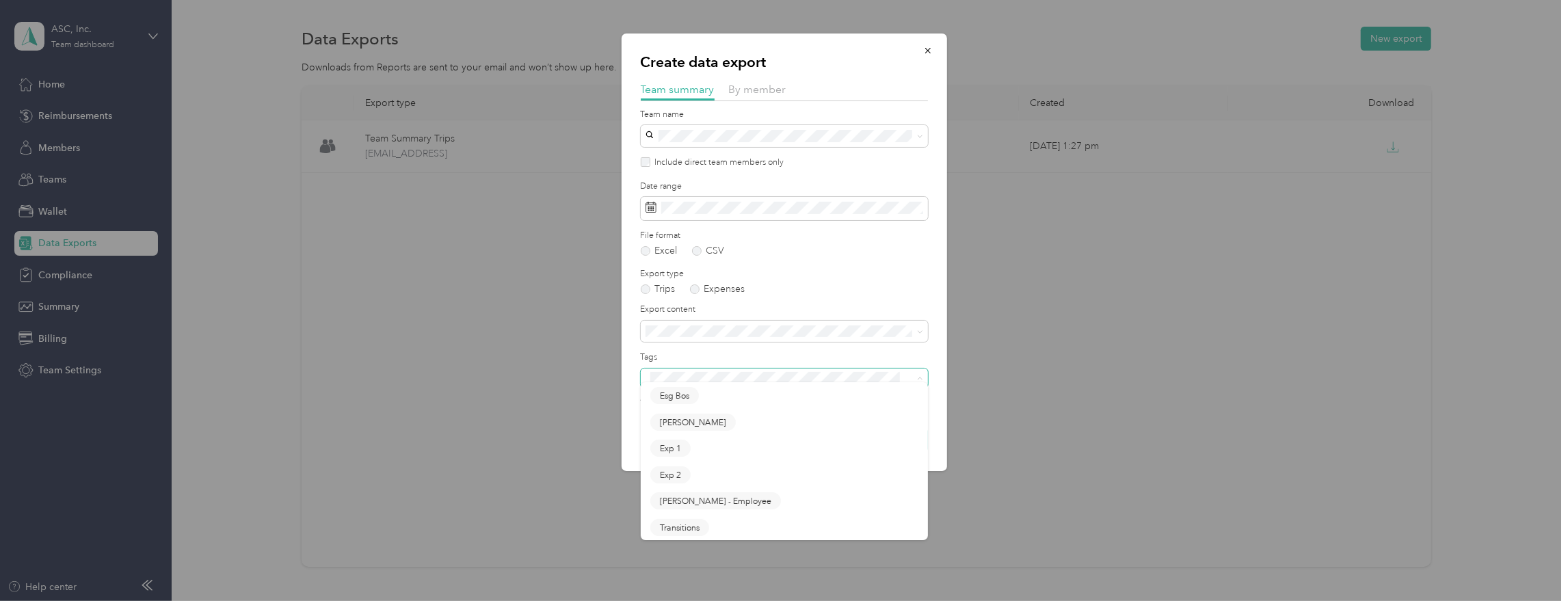
click at [667, 371] on span at bounding box center [775, 378] width 260 height 14
click at [570, 326] on div at bounding box center [784, 300] width 1568 height 601
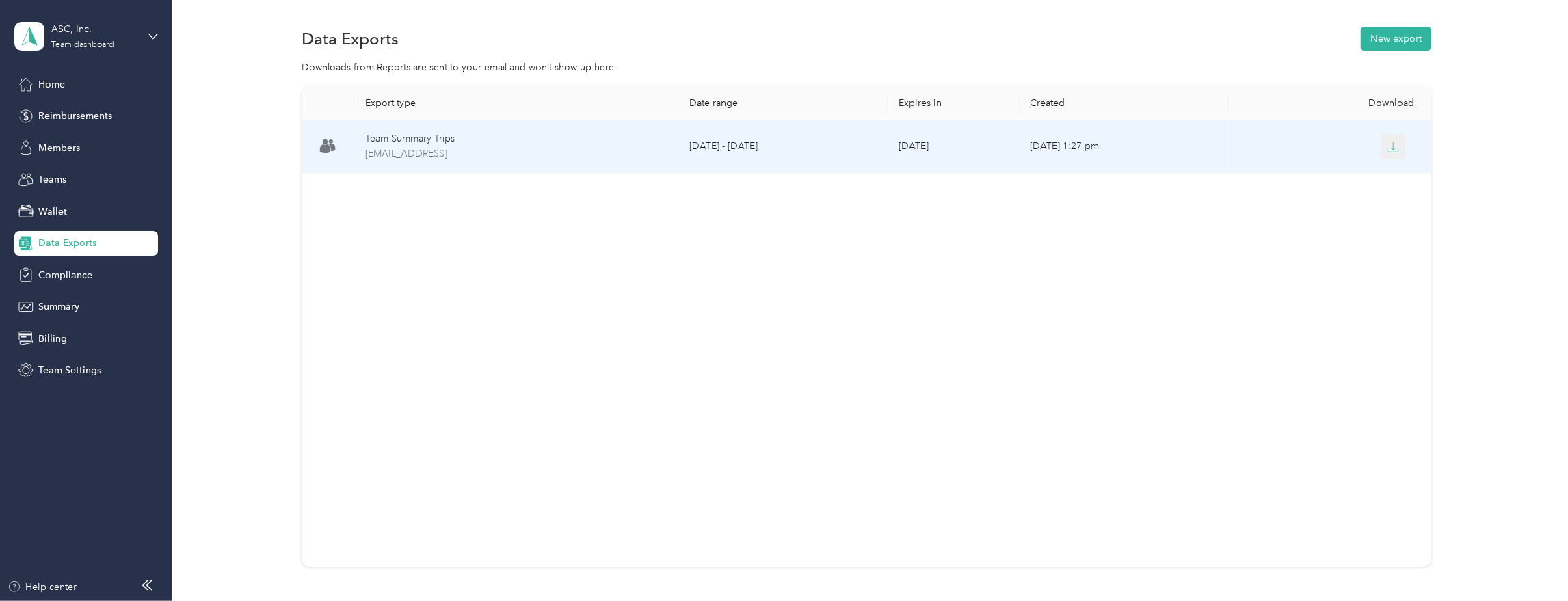
click at [1391, 148] on icon "button" at bounding box center [1393, 147] width 13 height 13
